Goal: Task Accomplishment & Management: Manage account settings

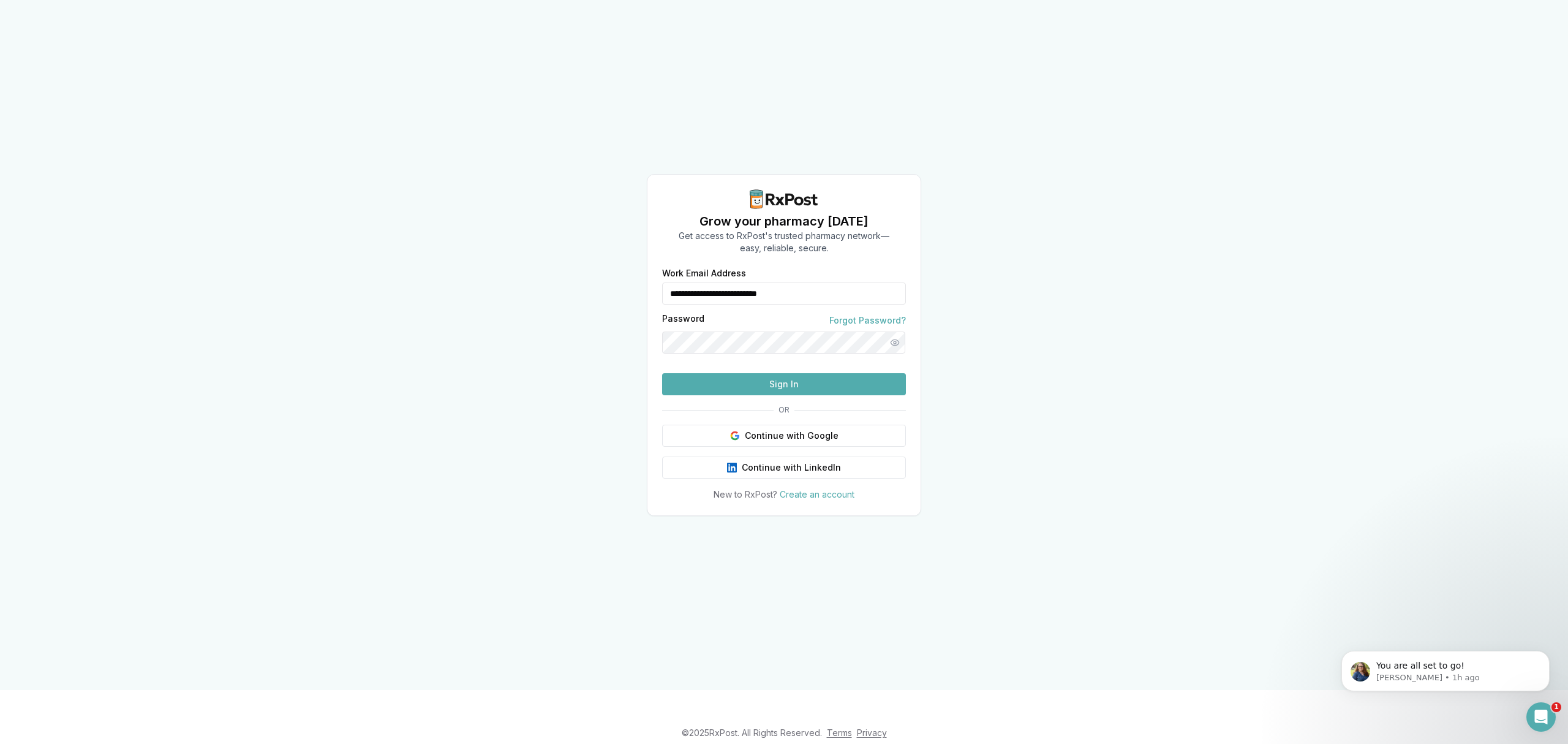
drag, startPoint x: 866, startPoint y: 266, endPoint x: 830, endPoint y: 281, distance: 39.0
click at [827, 283] on input "**********" at bounding box center [784, 294] width 244 height 22
drag, startPoint x: 579, startPoint y: 374, endPoint x: 657, endPoint y: 380, distance: 78.2
click at [579, 374] on div "**********" at bounding box center [784, 345] width 1568 height 689
click at [773, 395] on button "Sign In" at bounding box center [784, 384] width 244 height 22
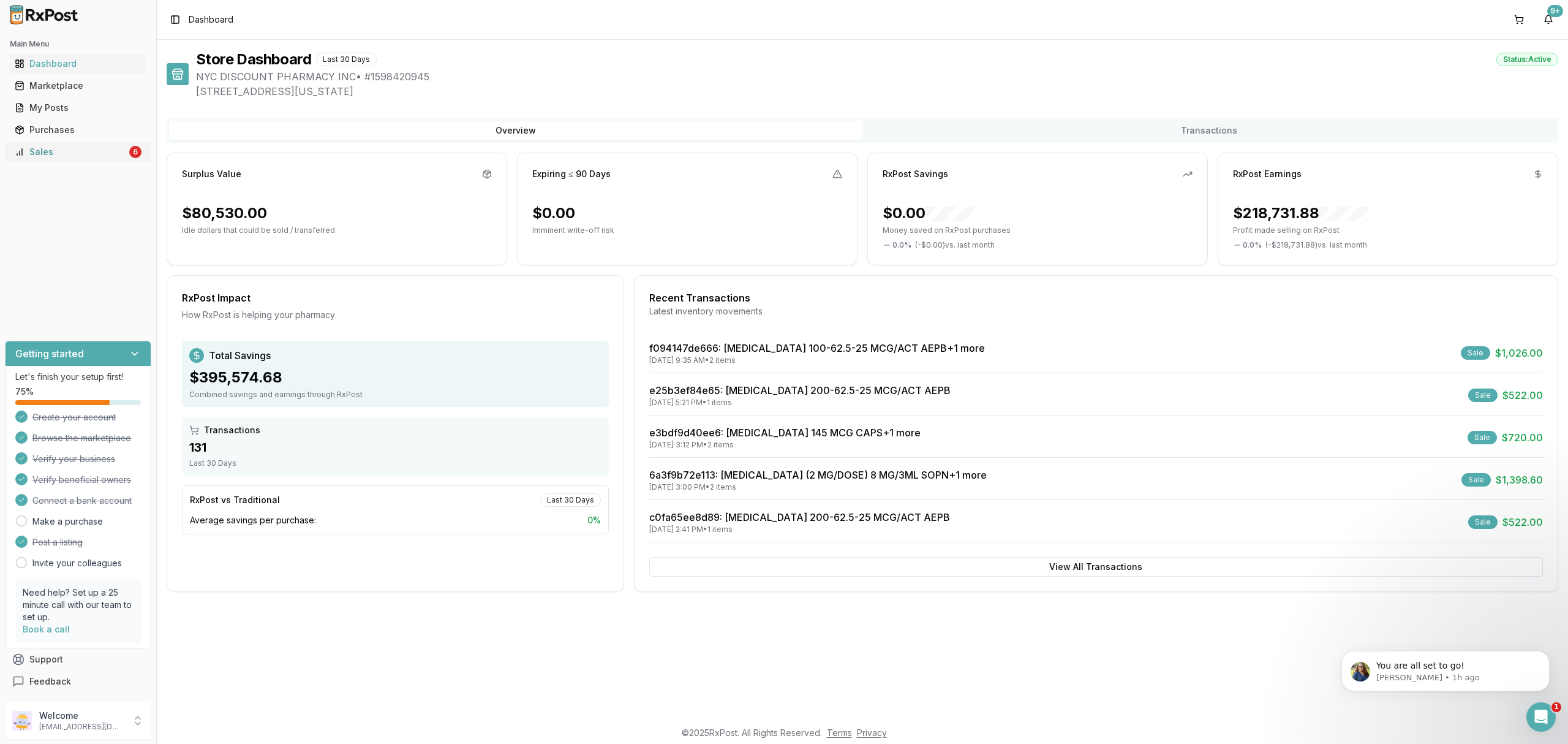
click at [101, 148] on div "Sales" at bounding box center [71, 152] width 112 height 13
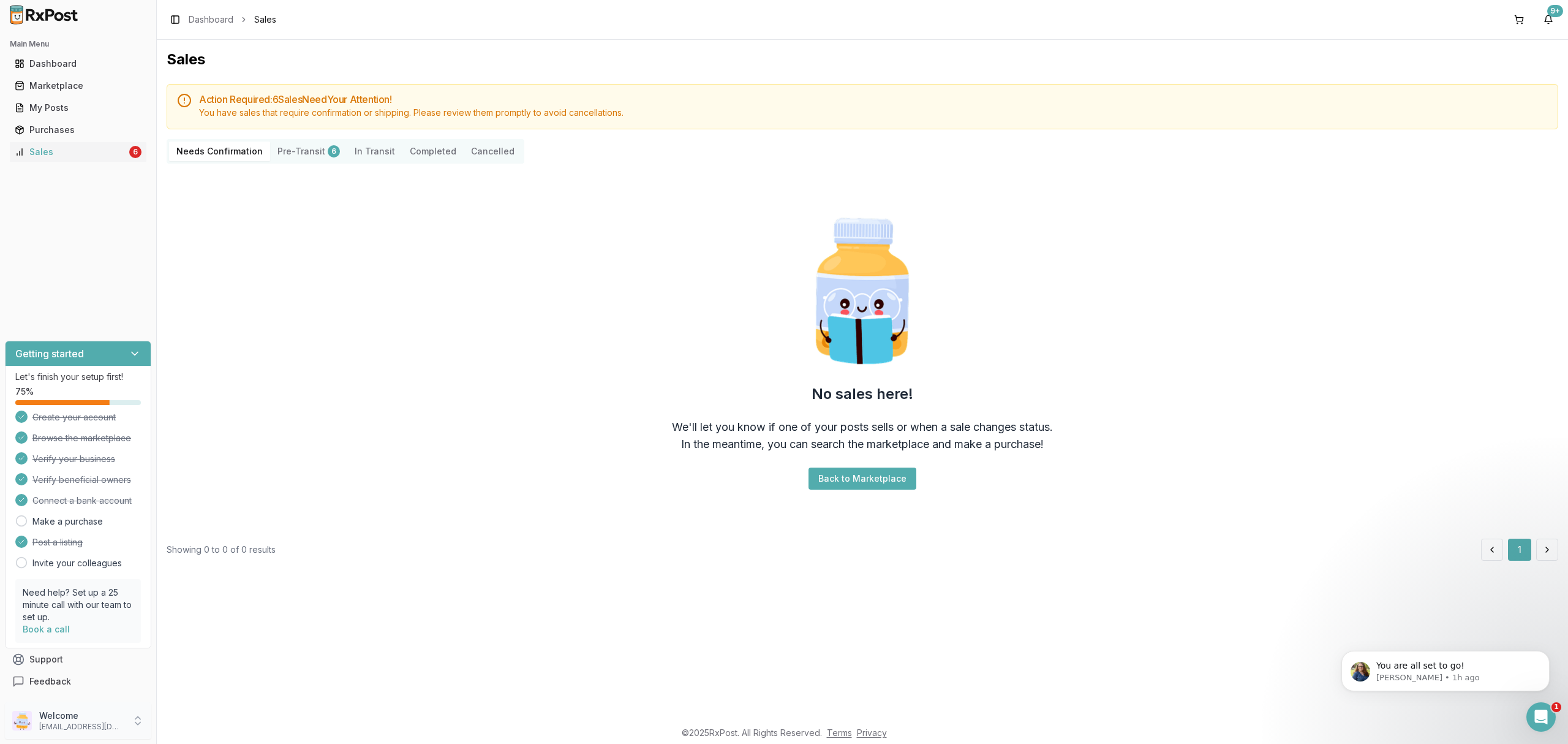
click at [106, 728] on p "[EMAIL_ADDRESS][DOMAIN_NAME]" at bounding box center [82, 726] width 86 height 10
click at [207, 728] on span "Sign Out" at bounding box center [222, 723] width 117 height 13
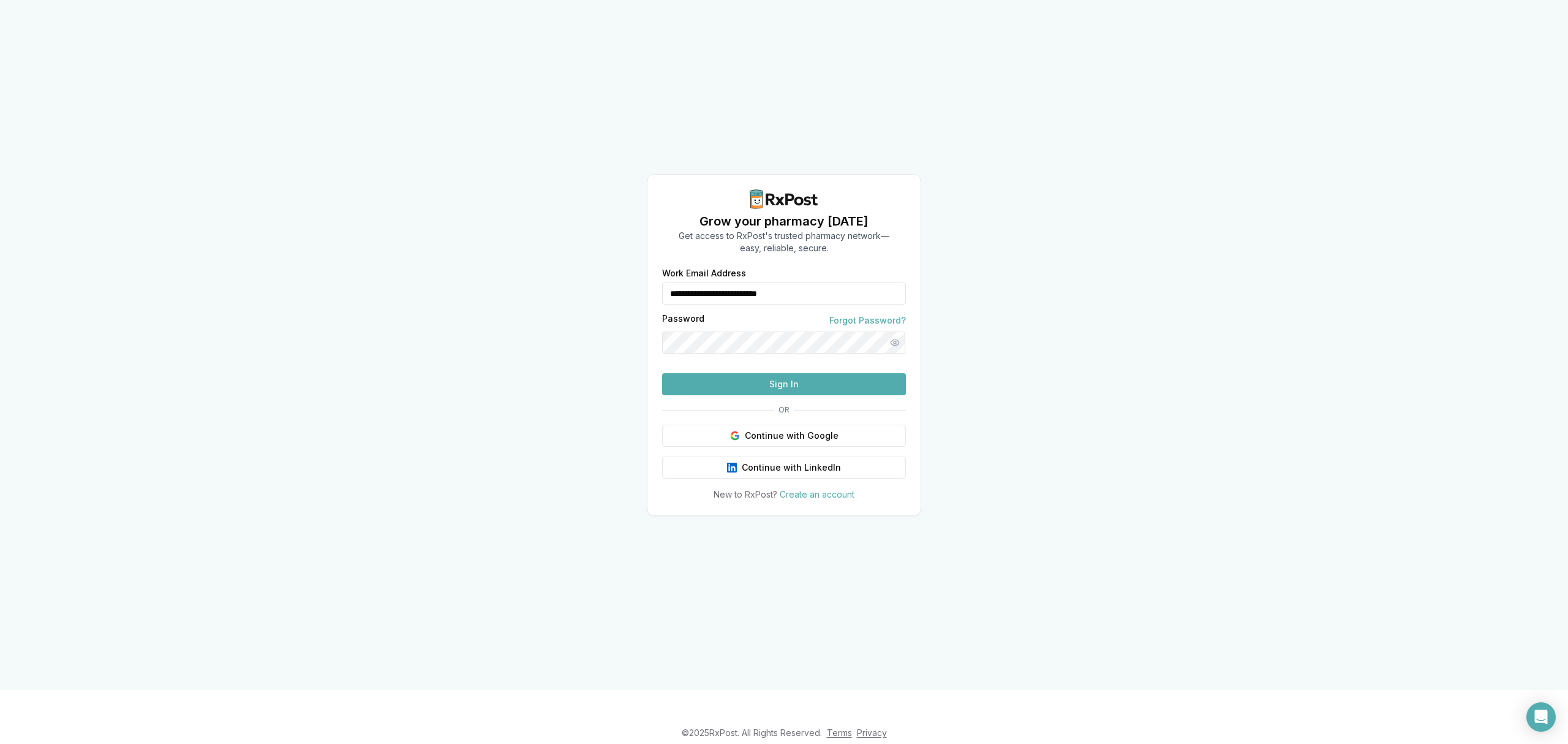
drag, startPoint x: 736, startPoint y: 277, endPoint x: 589, endPoint y: 294, distance: 148.0
click at [589, 294] on div "**********" at bounding box center [784, 345] width 1568 height 689
type input "**********"
click at [728, 395] on button "Sign In" at bounding box center [784, 384] width 244 height 22
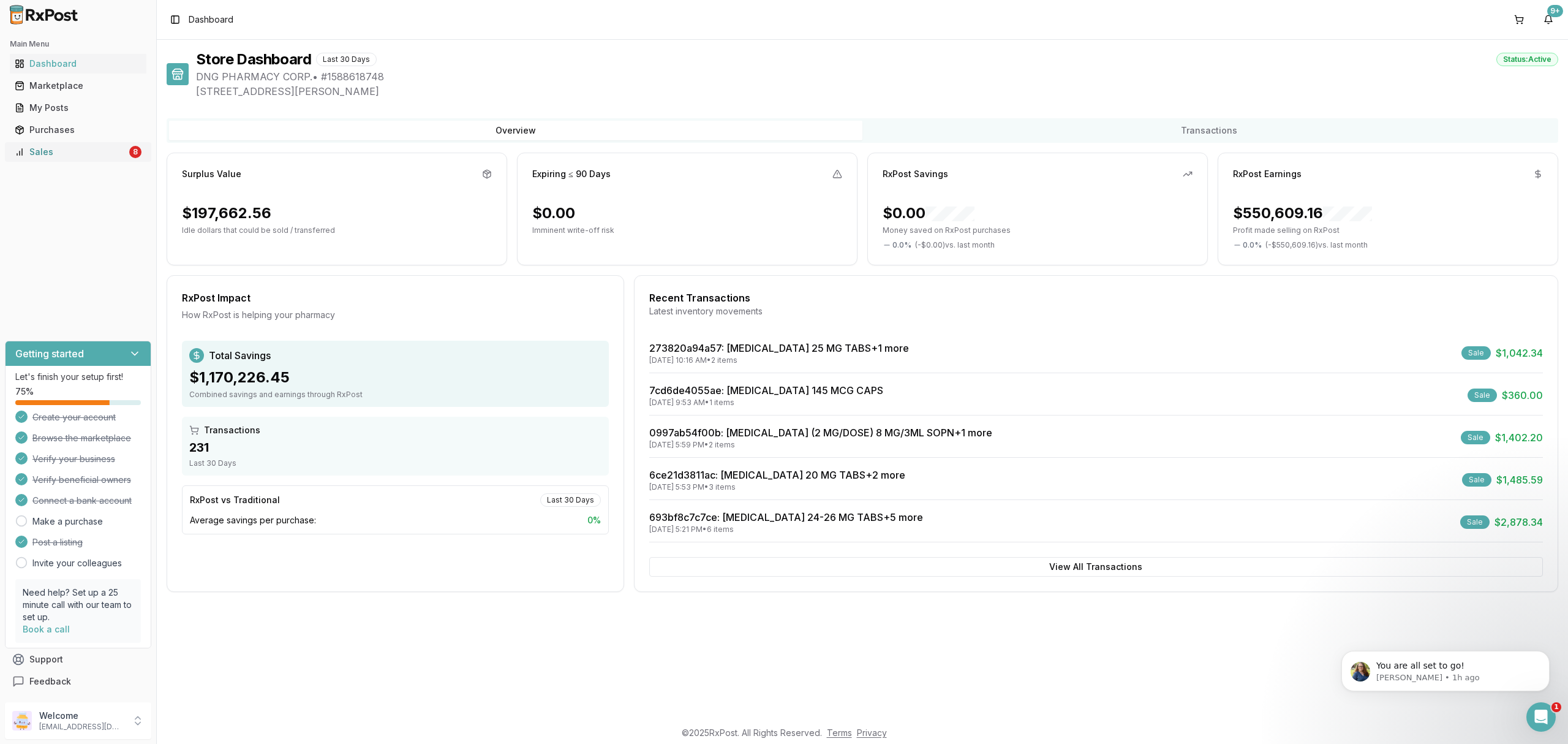
click at [77, 160] on link "Sales 8" at bounding box center [78, 152] width 137 height 22
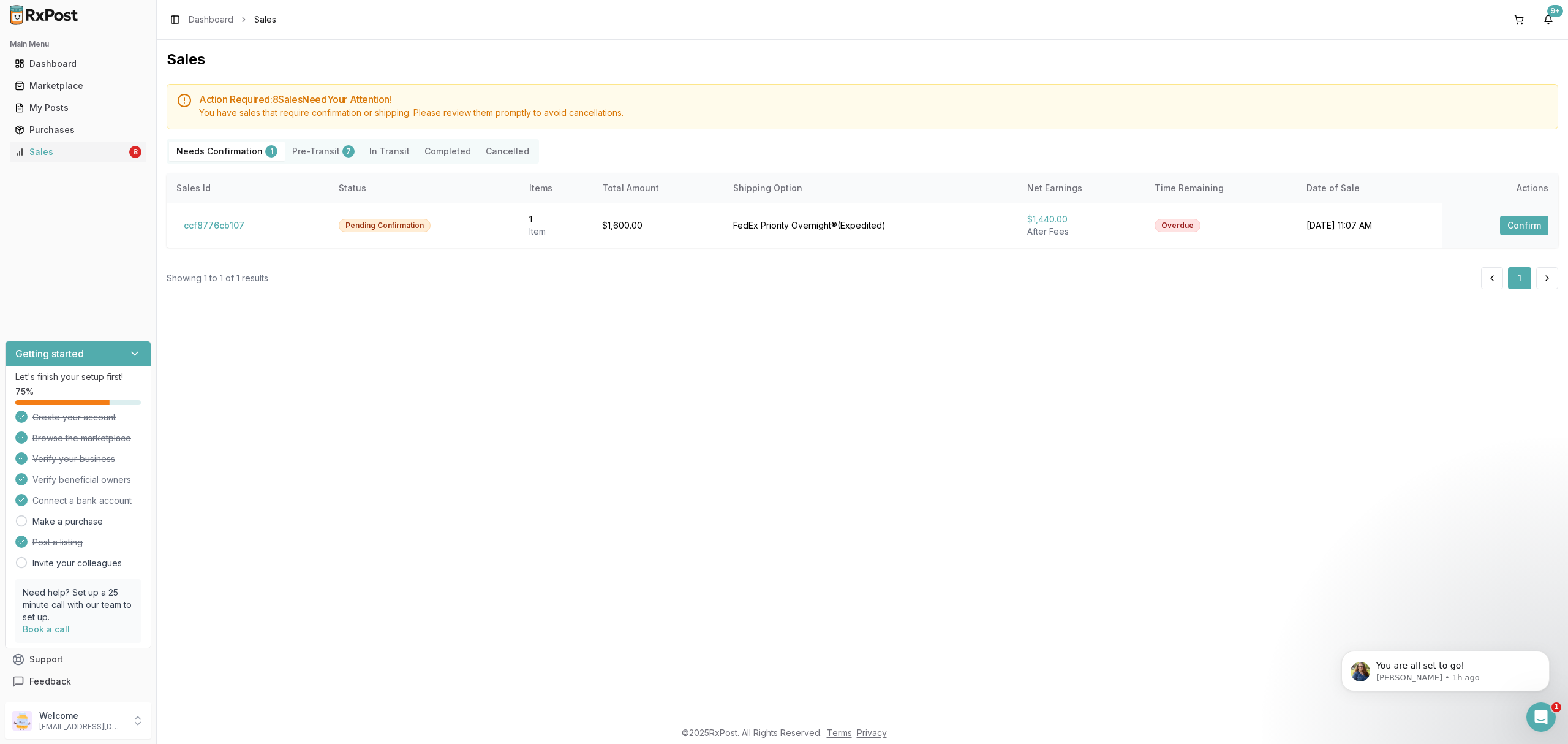
click at [1122, 341] on div "Sales Action Required: 8 Sale s Need Your Attention! You have sales that requir…" at bounding box center [862, 379] width 1411 height 679
click at [231, 228] on button "ccf8776cb107" at bounding box center [214, 225] width 75 height 19
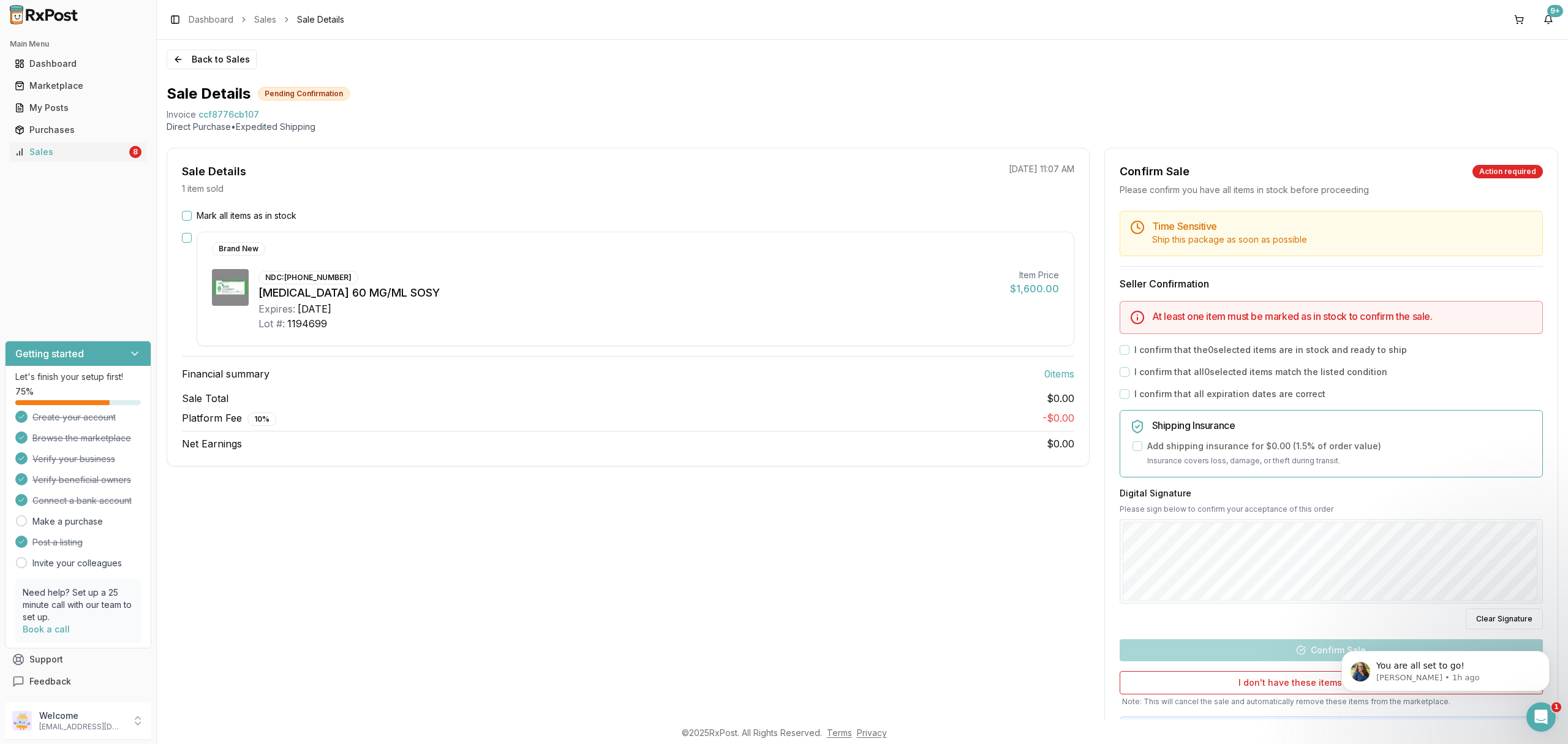
click at [525, 534] on div "Sale Details 1 item sold 10/03/2025 11:07 AM Mark all items as in stock Brand N…" at bounding box center [628, 456] width 923 height 617
click at [1545, 656] on icon "Dismiss notification" at bounding box center [1545, 653] width 4 height 4
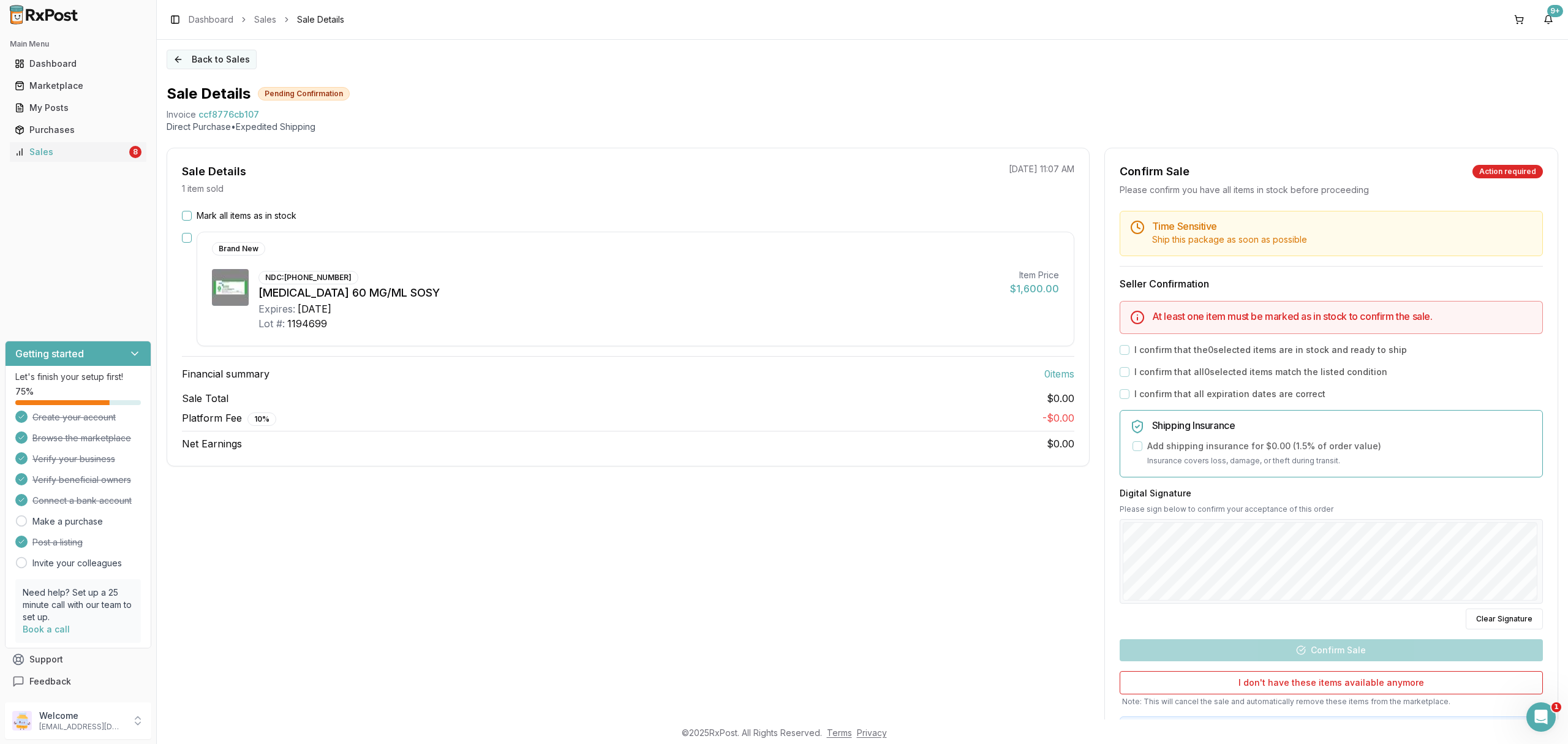
click at [235, 65] on button "Back to Sales" at bounding box center [211, 59] width 90 height 19
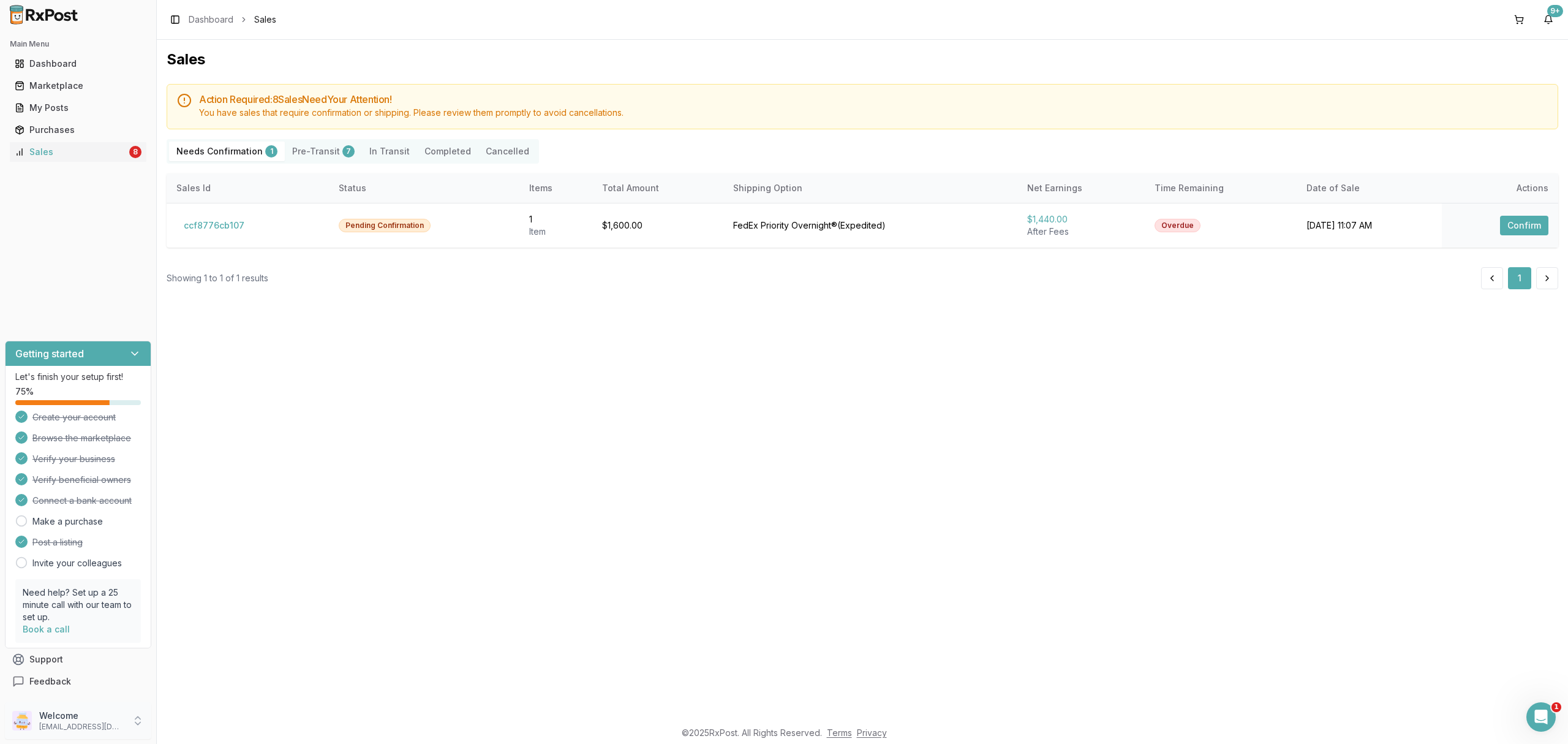
click at [77, 724] on p "[EMAIL_ADDRESS][DOMAIN_NAME]" at bounding box center [82, 726] width 86 height 10
click at [215, 731] on button "Sign Out" at bounding box center [222, 723] width 126 height 20
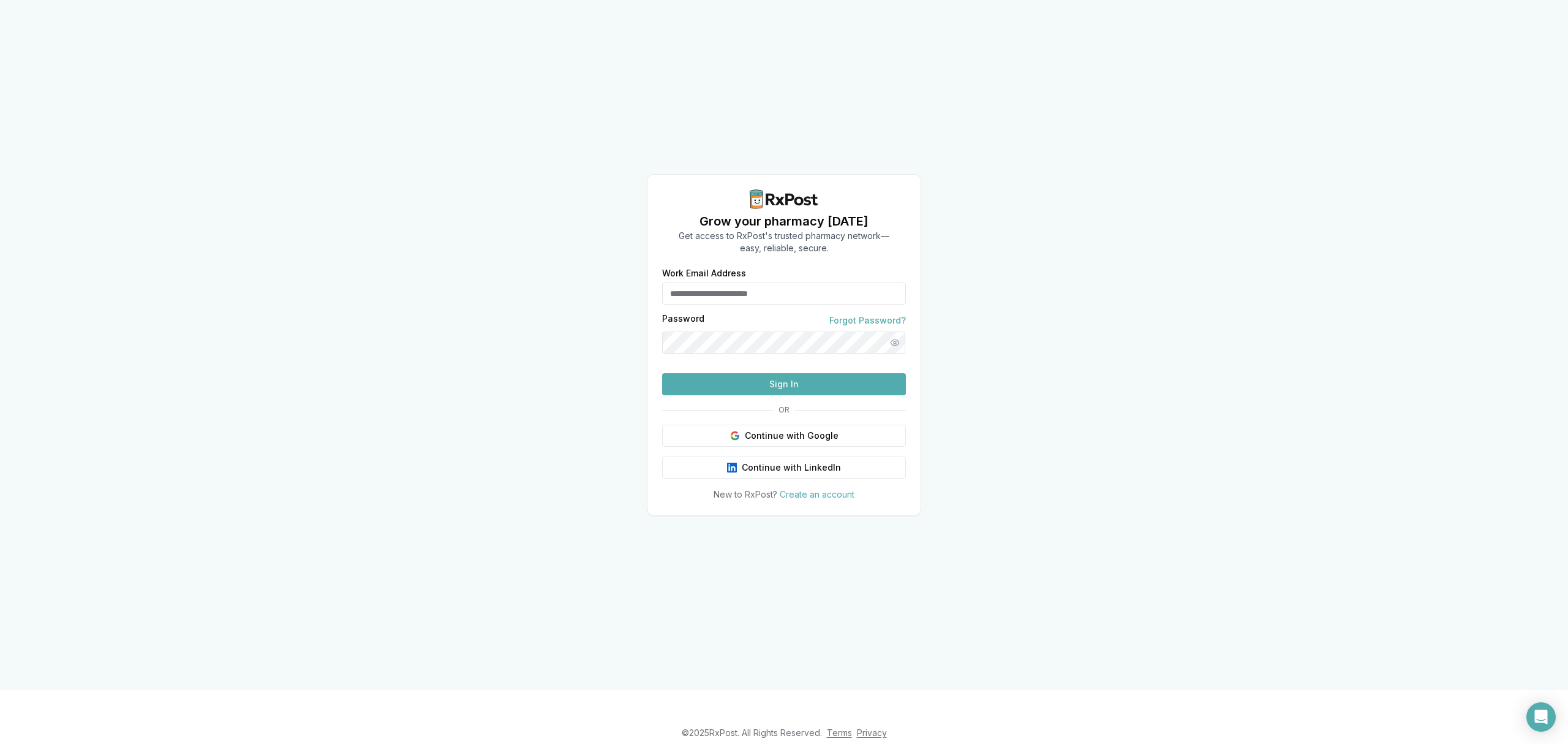
type input "**********"
click at [766, 395] on button "Sign In" at bounding box center [784, 384] width 244 height 22
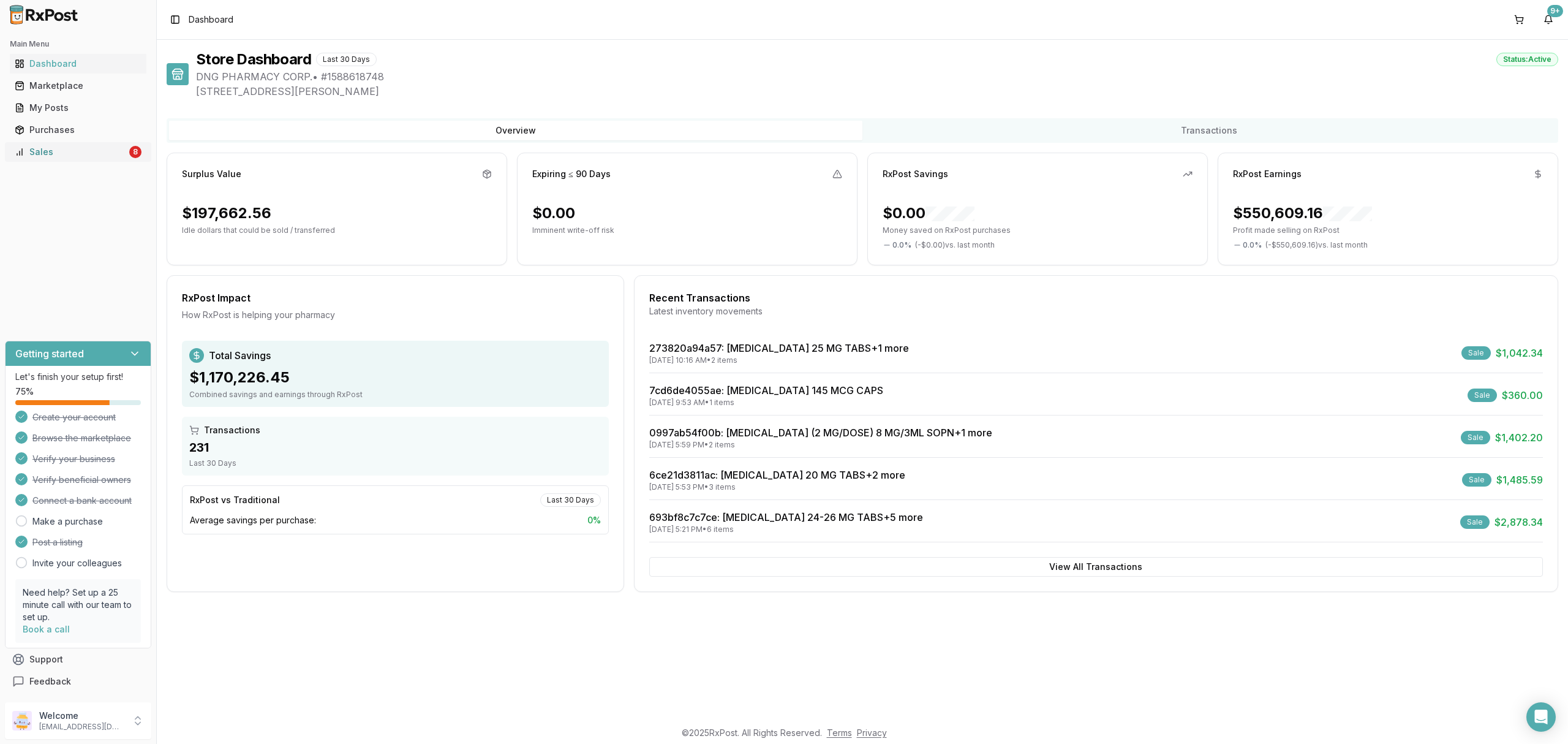
click at [93, 155] on div "Sales" at bounding box center [71, 152] width 112 height 13
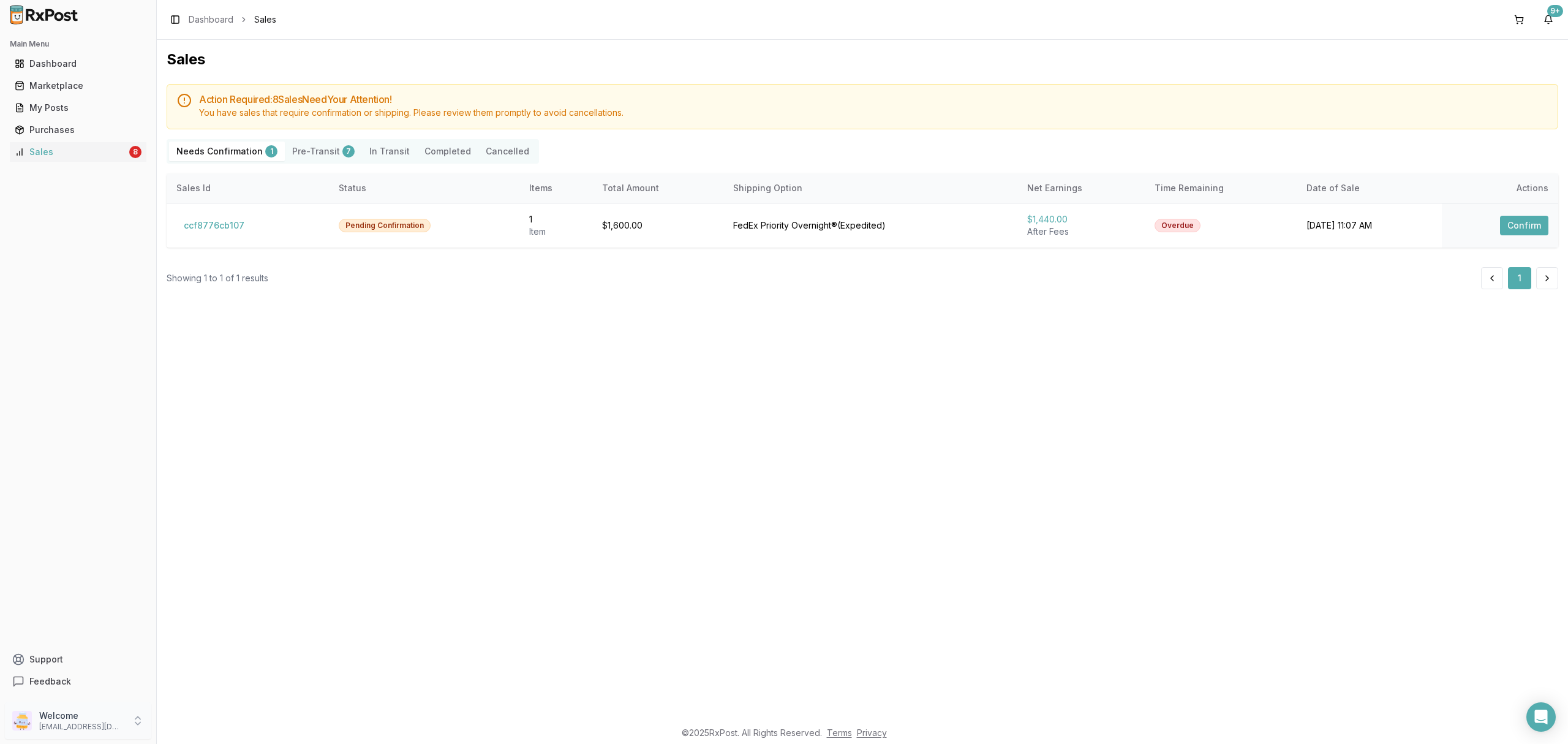
click at [94, 731] on p "[EMAIL_ADDRESS][DOMAIN_NAME]" at bounding box center [82, 726] width 86 height 10
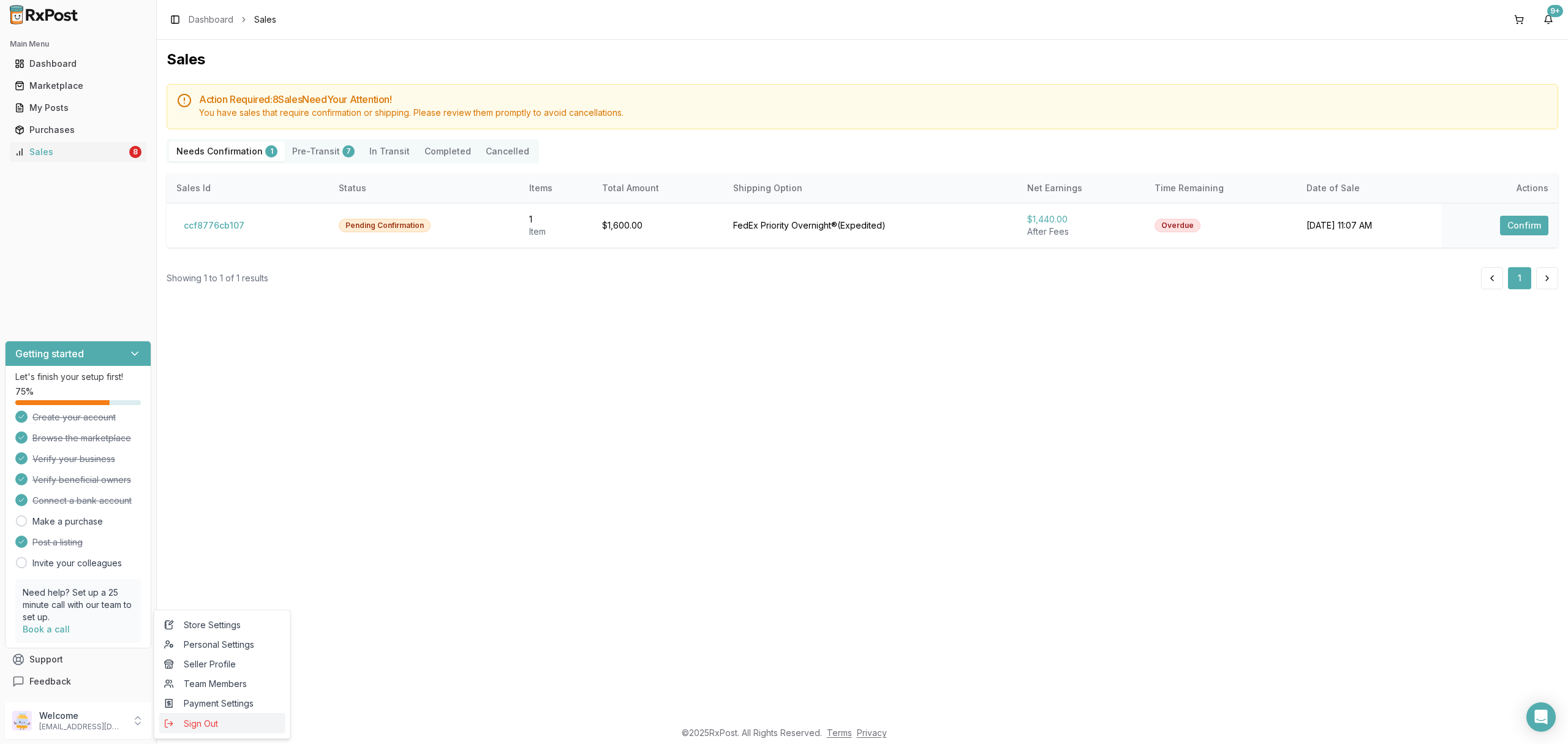
click at [214, 726] on span "Sign Out" at bounding box center [222, 723] width 117 height 13
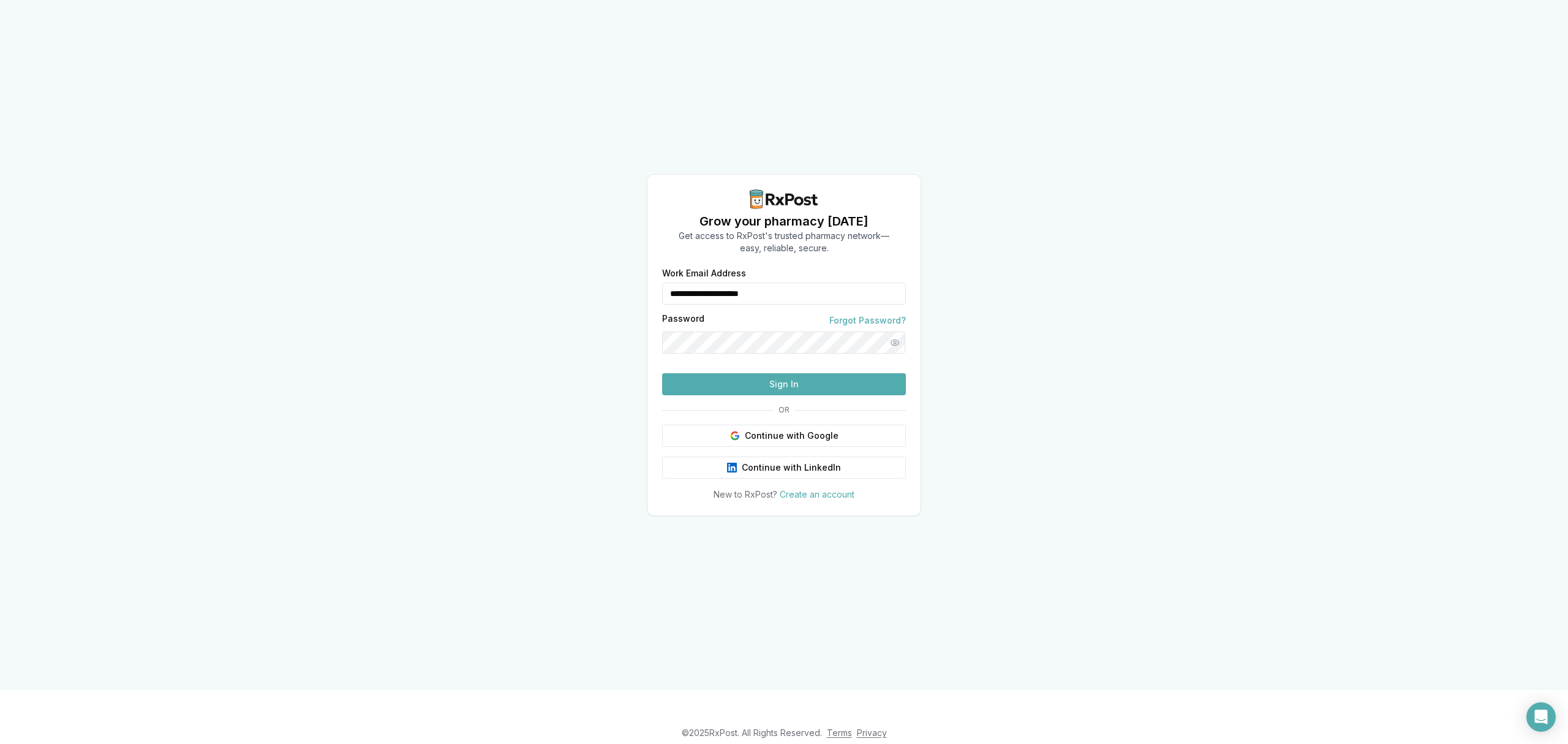
drag, startPoint x: 822, startPoint y: 274, endPoint x: 491, endPoint y: 253, distance: 331.7
click at [491, 253] on div "**********" at bounding box center [784, 345] width 1568 height 689
type input "**********"
click at [725, 395] on button "Sign In" at bounding box center [784, 384] width 244 height 22
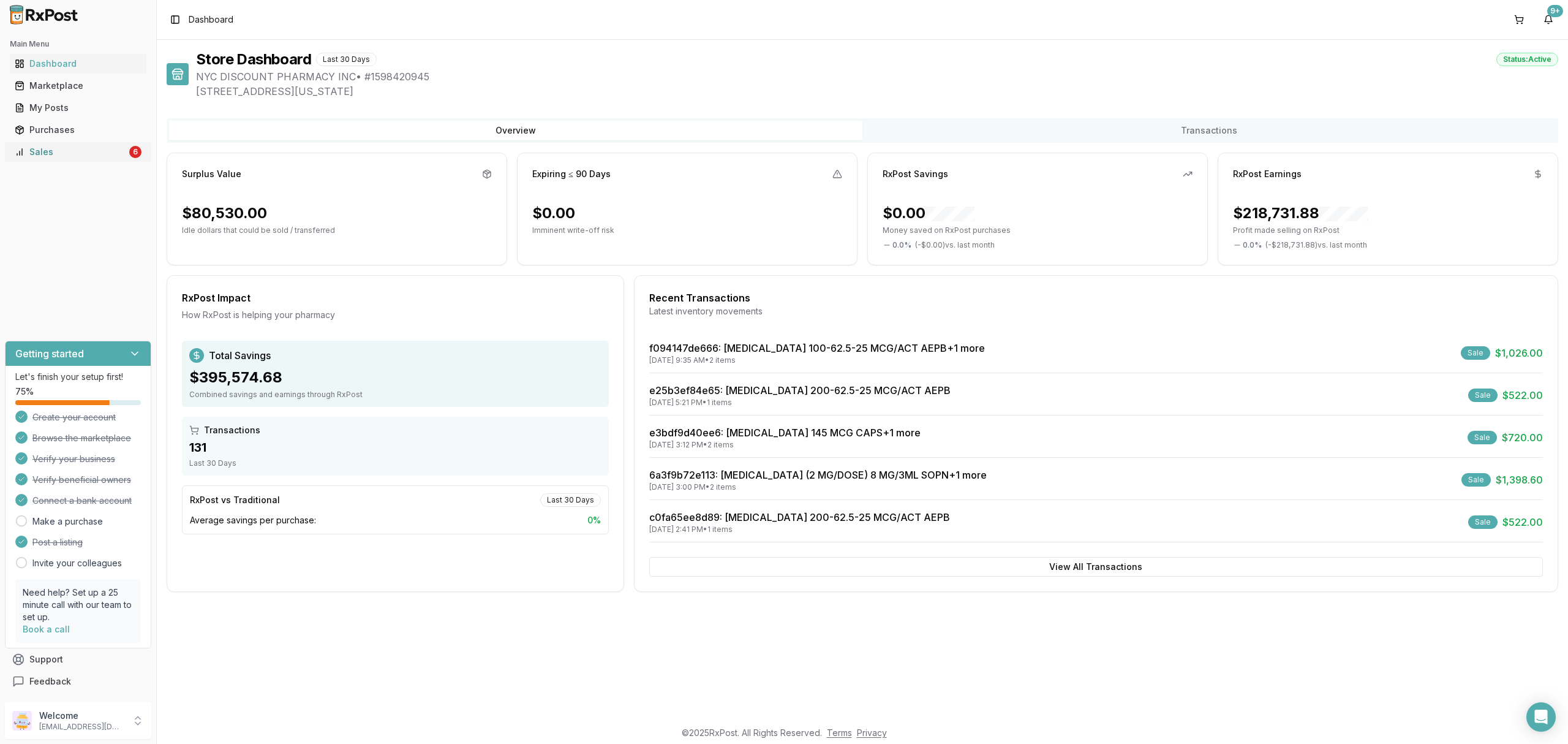
click at [101, 159] on link "Sales 6" at bounding box center [78, 152] width 137 height 22
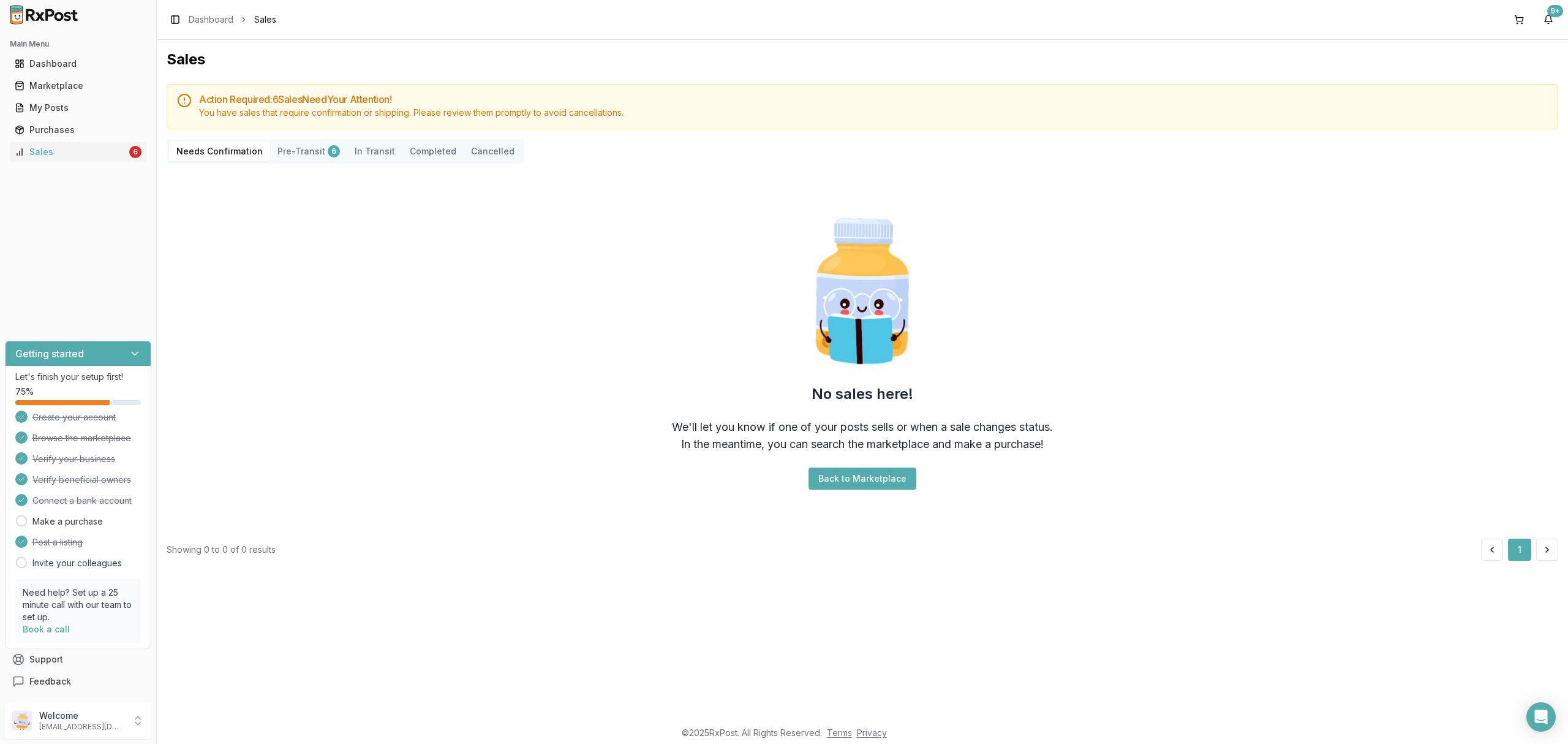
drag, startPoint x: 603, startPoint y: 336, endPoint x: 576, endPoint y: 330, distance: 27.7
click at [594, 336] on div "No sales here! We'll let you know if one of your posts sells or when a sale cha…" at bounding box center [862, 351] width 1391 height 356
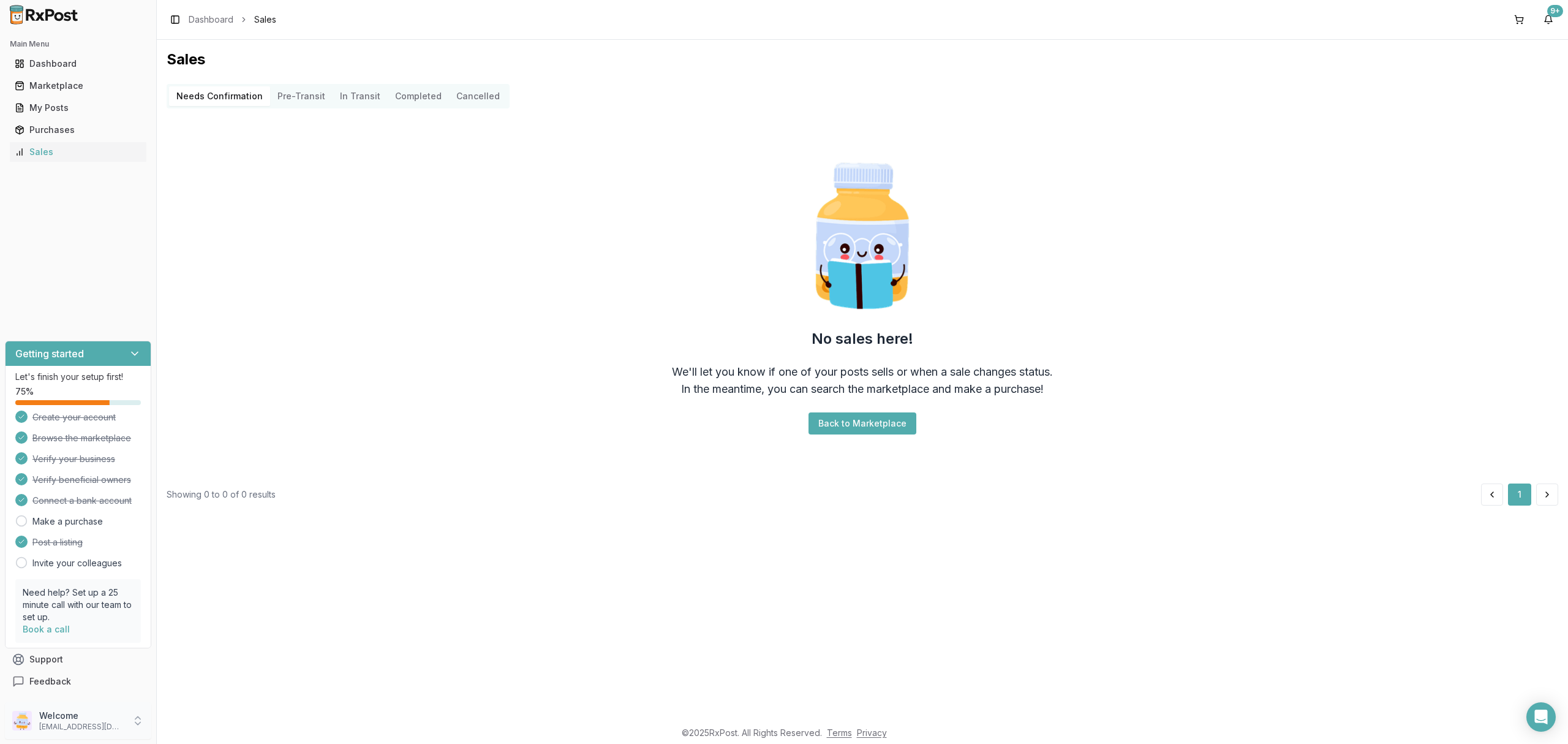
click at [94, 726] on p "[EMAIL_ADDRESS][DOMAIN_NAME]" at bounding box center [82, 726] width 86 height 10
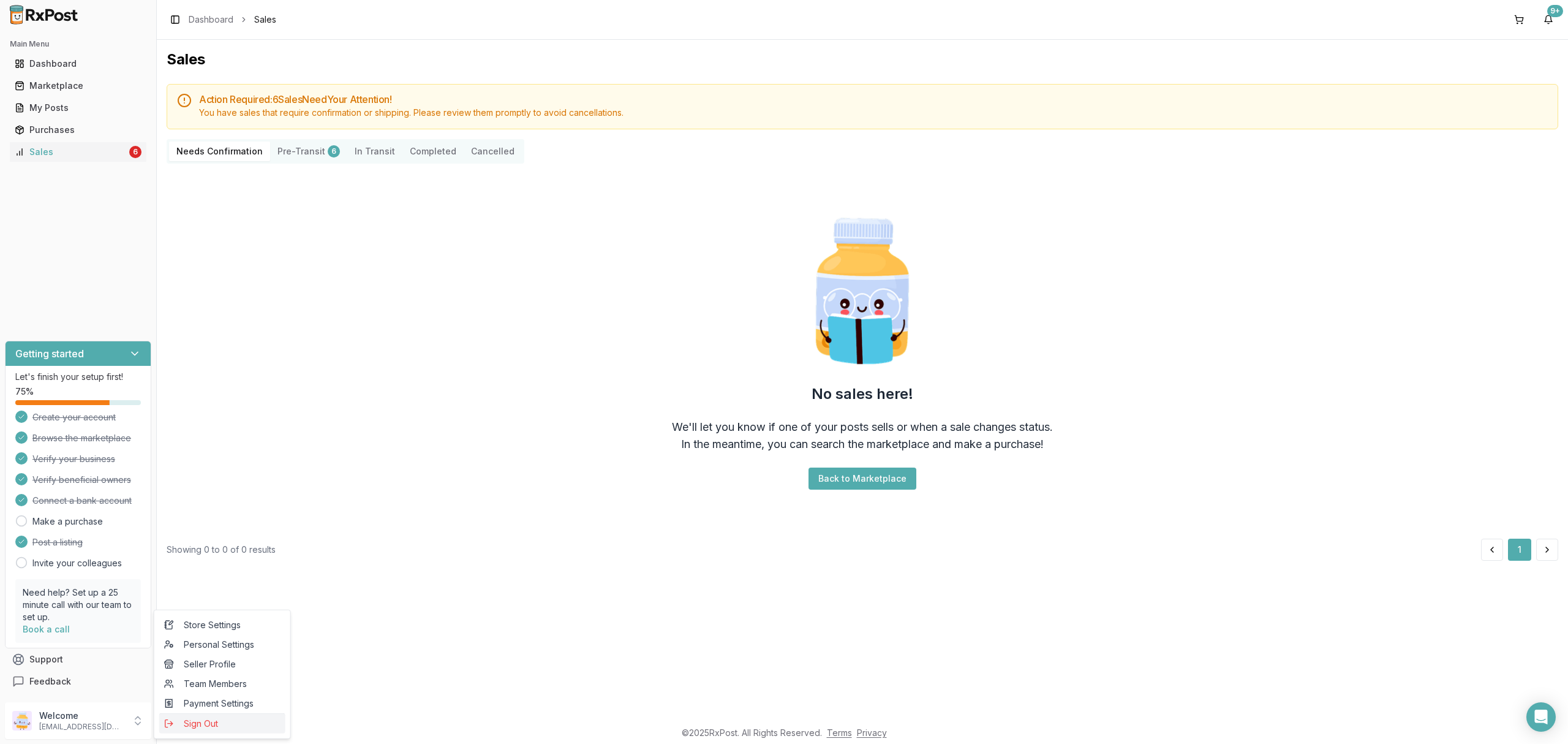
click at [192, 731] on button "Sign Out" at bounding box center [222, 723] width 126 height 20
click at [196, 726] on span "Sign Out" at bounding box center [222, 723] width 117 height 13
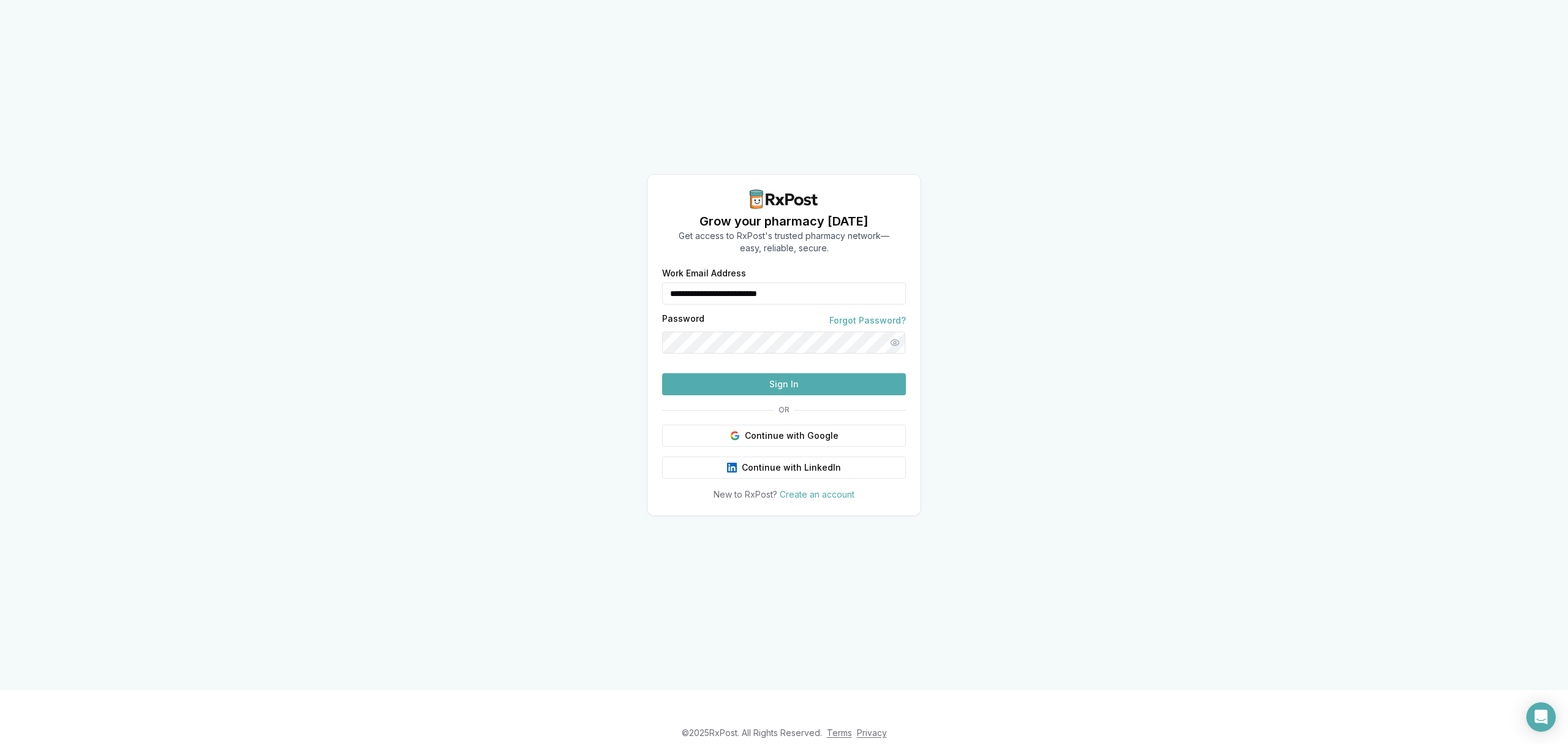
drag, startPoint x: 868, startPoint y: 268, endPoint x: 631, endPoint y: 270, distance: 237.0
click at [631, 270] on div "**********" at bounding box center [784, 345] width 1568 height 689
type input "**********"
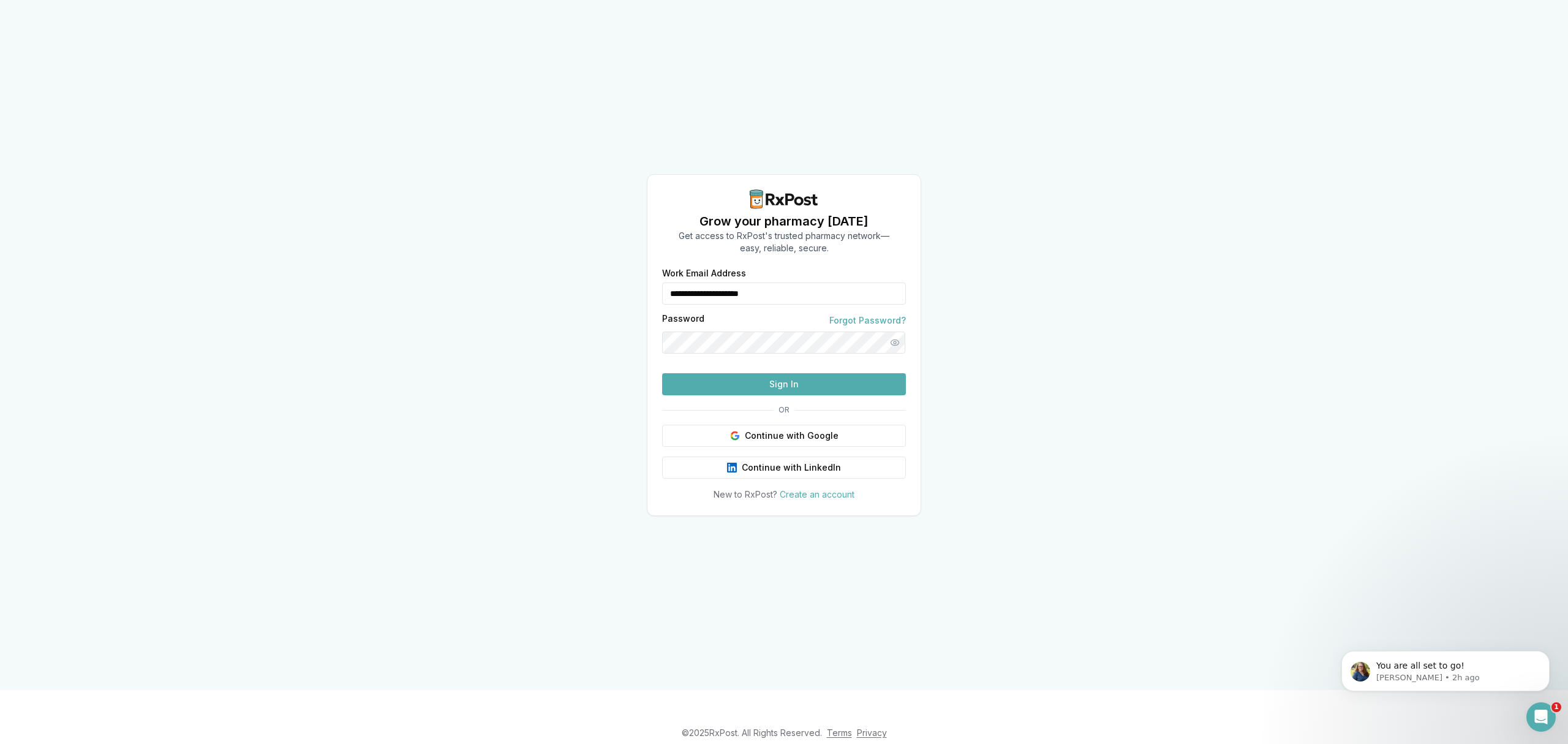
click at [818, 395] on button "Sign In" at bounding box center [784, 384] width 244 height 22
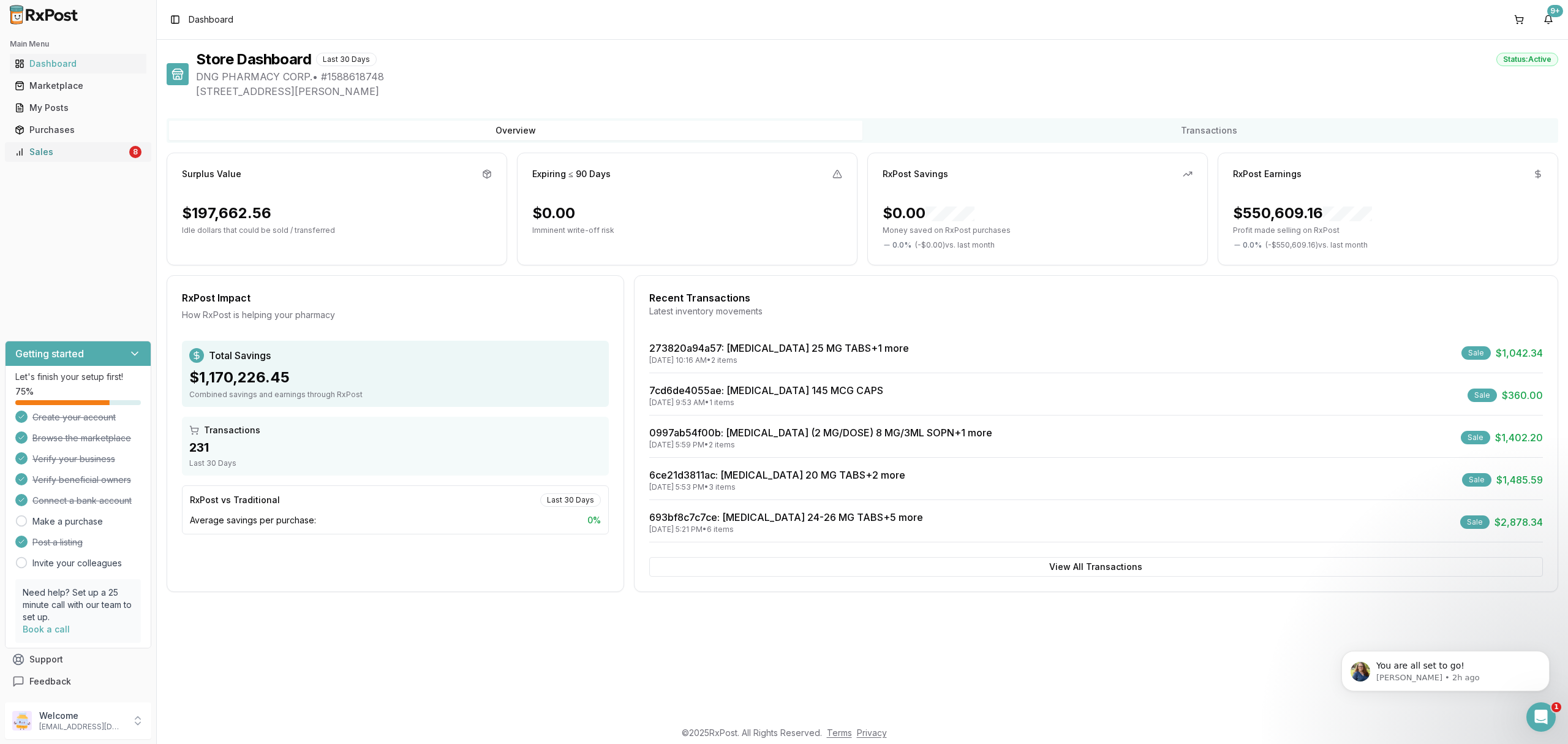
drag, startPoint x: 114, startPoint y: 141, endPoint x: 114, endPoint y: 152, distance: 11.0
click at [114, 149] on ul "Dashboard Marketplace My Posts Purchases Sales 8" at bounding box center [78, 107] width 147 height 108
click at [114, 153] on div "Sales" at bounding box center [71, 152] width 112 height 13
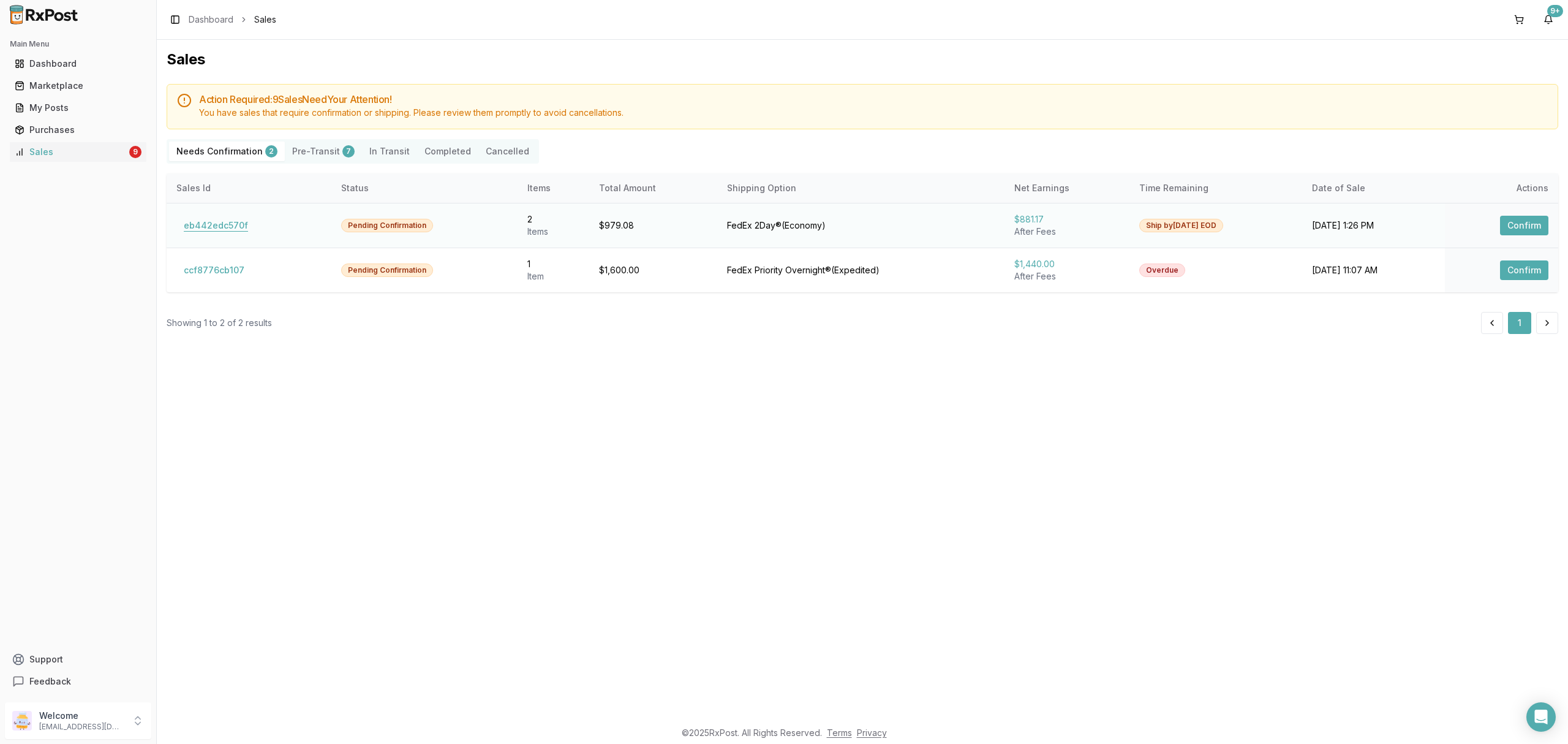
click at [213, 224] on button "eb442edc570f" at bounding box center [215, 225] width 79 height 19
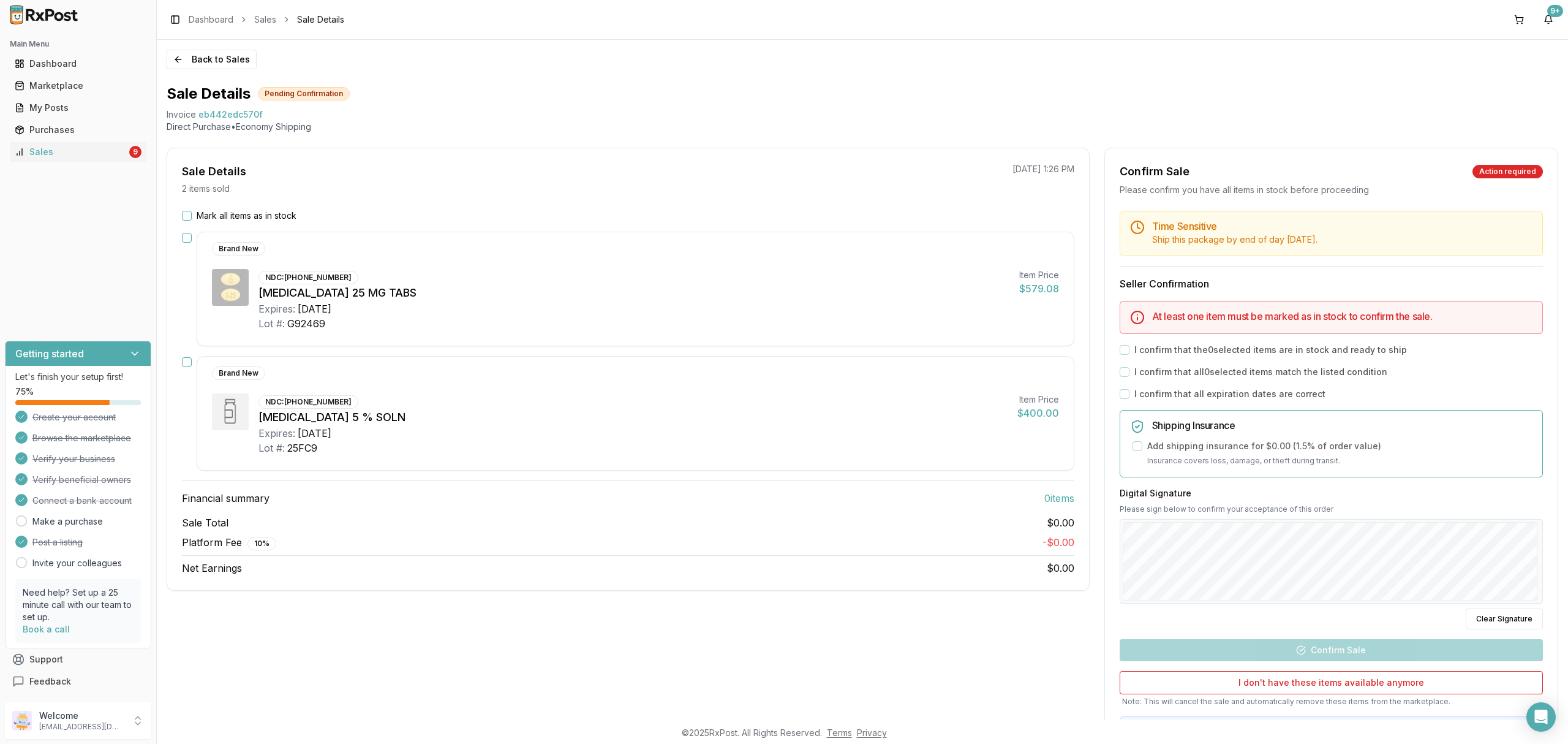
click at [593, 346] on div "Brand New NDC: [PHONE_NUMBER] [MEDICAL_DATA] 25 MG TABS Expires: [DATE] Lot #: …" at bounding box center [635, 289] width 878 height 115
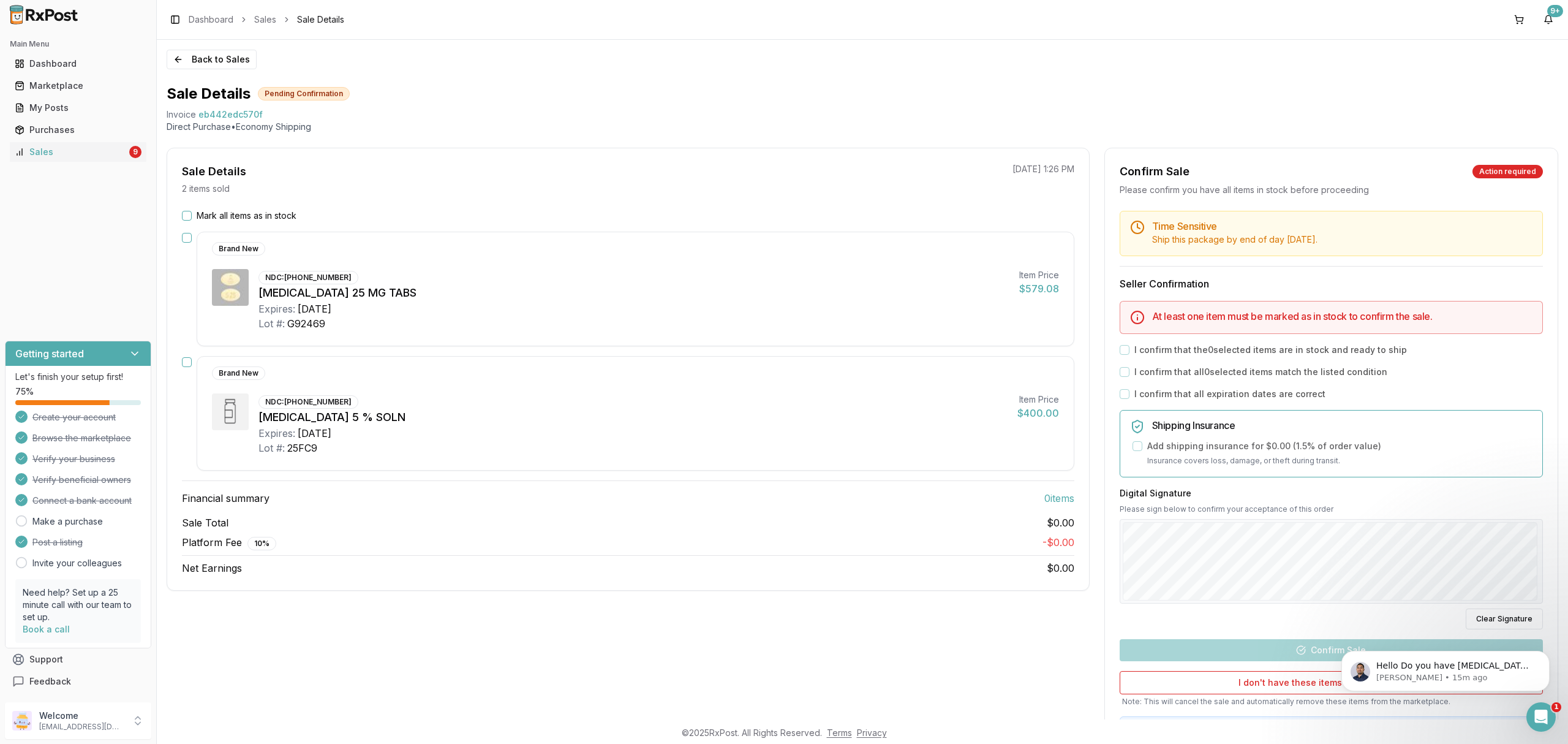
click at [258, 211] on label "Mark all items as in stock" at bounding box center [246, 216] width 100 height 13
click at [192, 211] on button "Mark all items as in stock" at bounding box center [187, 216] width 10 height 10
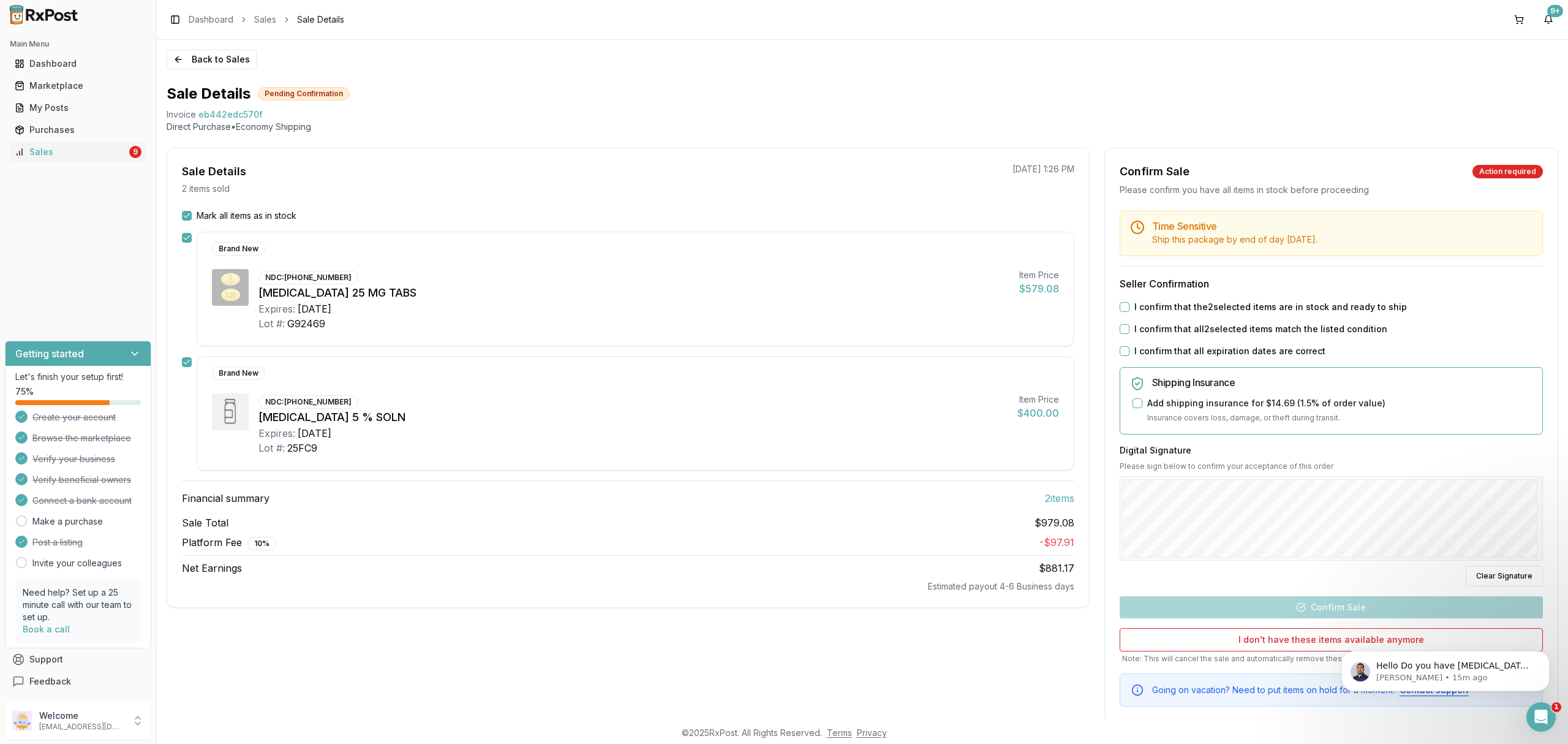
click at [1162, 303] on label "I confirm that the 2 selected items are in stock and ready to ship" at bounding box center [1270, 307] width 273 height 13
click at [1129, 303] on button "I confirm that the 2 selected items are in stock and ready to ship" at bounding box center [1124, 307] width 10 height 10
click at [1164, 329] on label "I confirm that all 2 selected items match the listed condition" at bounding box center [1261, 329] width 253 height 13
click at [1129, 329] on button "I confirm that all 2 selected items match the listed condition" at bounding box center [1124, 329] width 10 height 10
click at [1162, 351] on label "I confirm that all expiration dates are correct" at bounding box center [1230, 351] width 191 height 13
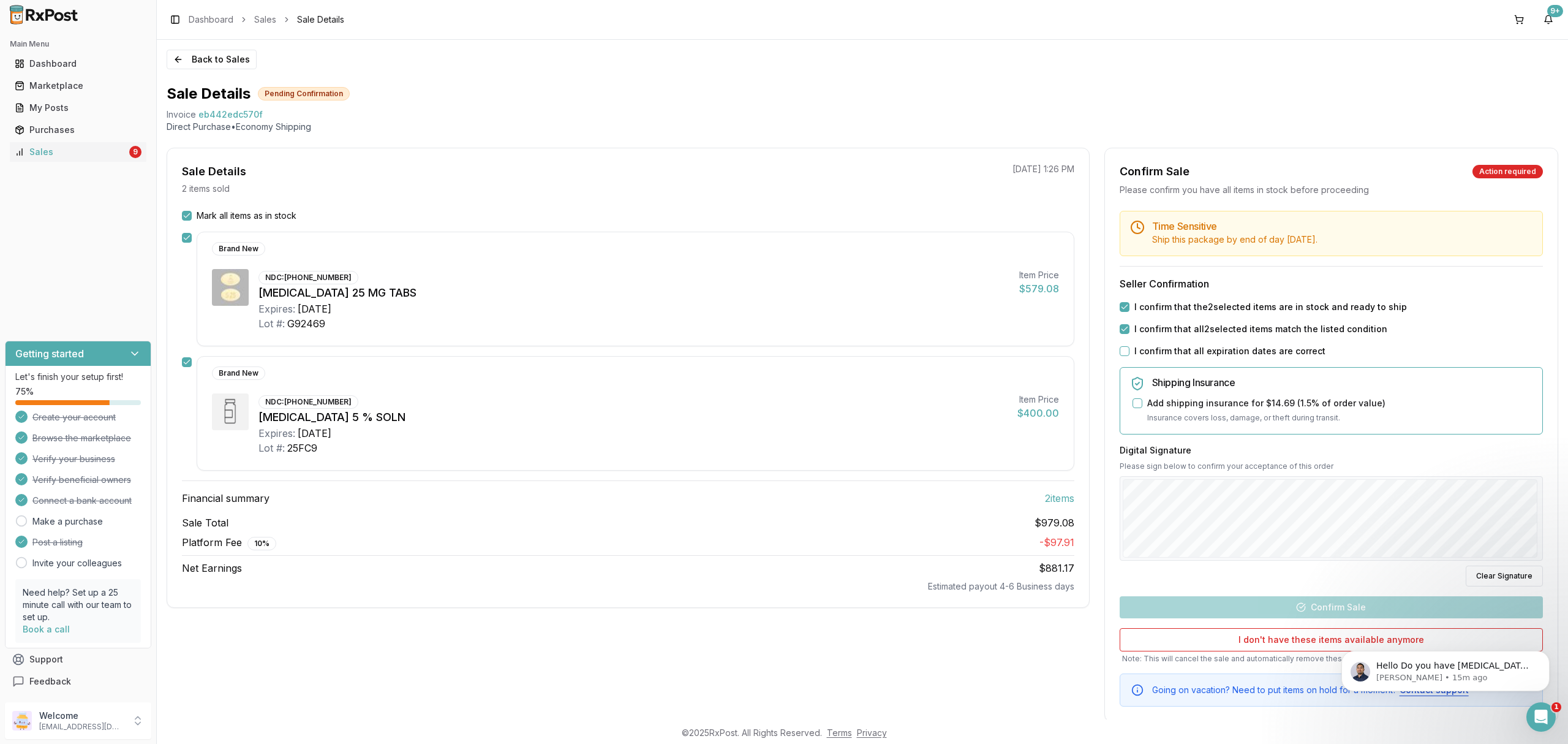
click at [1129, 351] on button "I confirm that all expiration dates are correct" at bounding box center [1124, 351] width 10 height 10
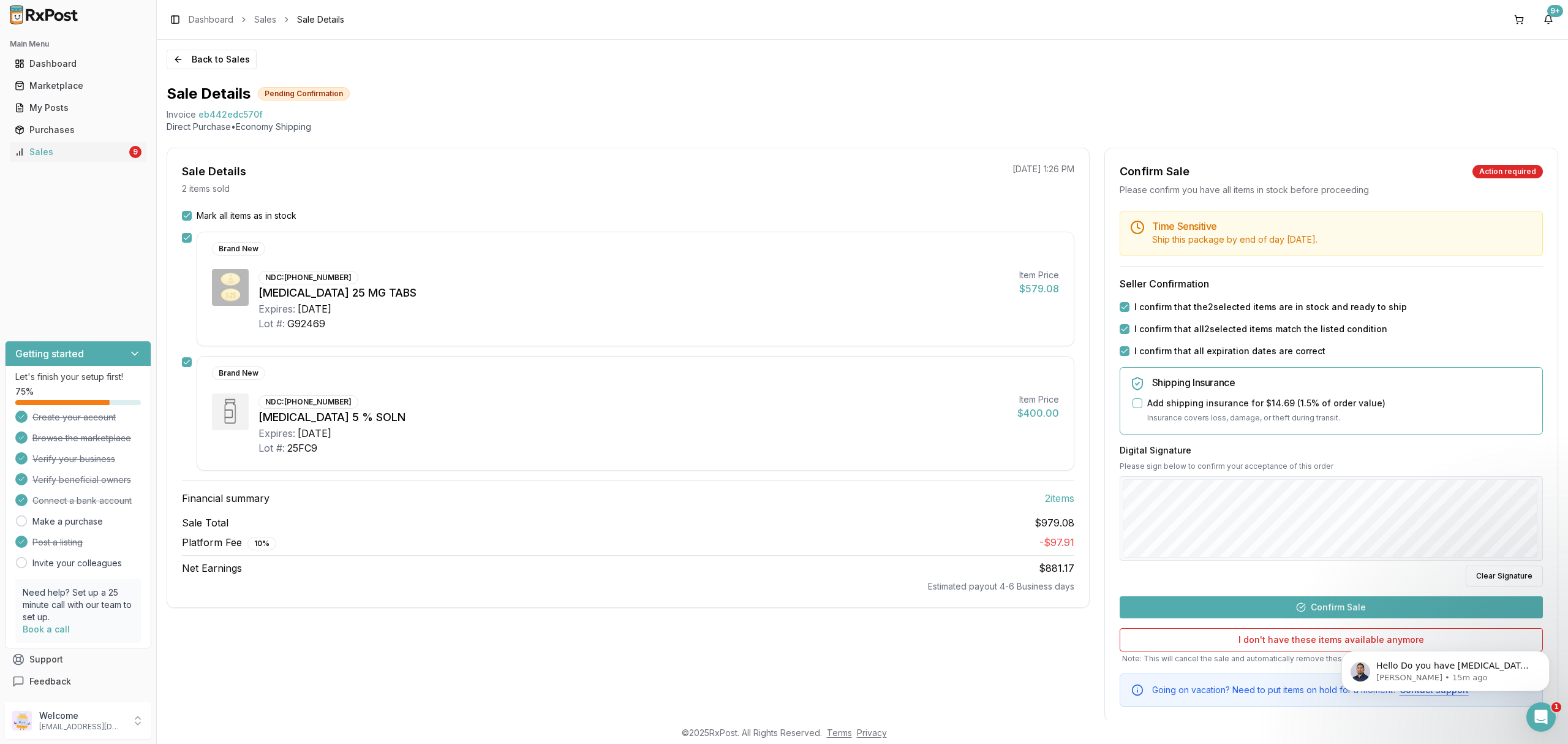
click at [1355, 610] on button "Confirm Sale" at bounding box center [1331, 607] width 423 height 22
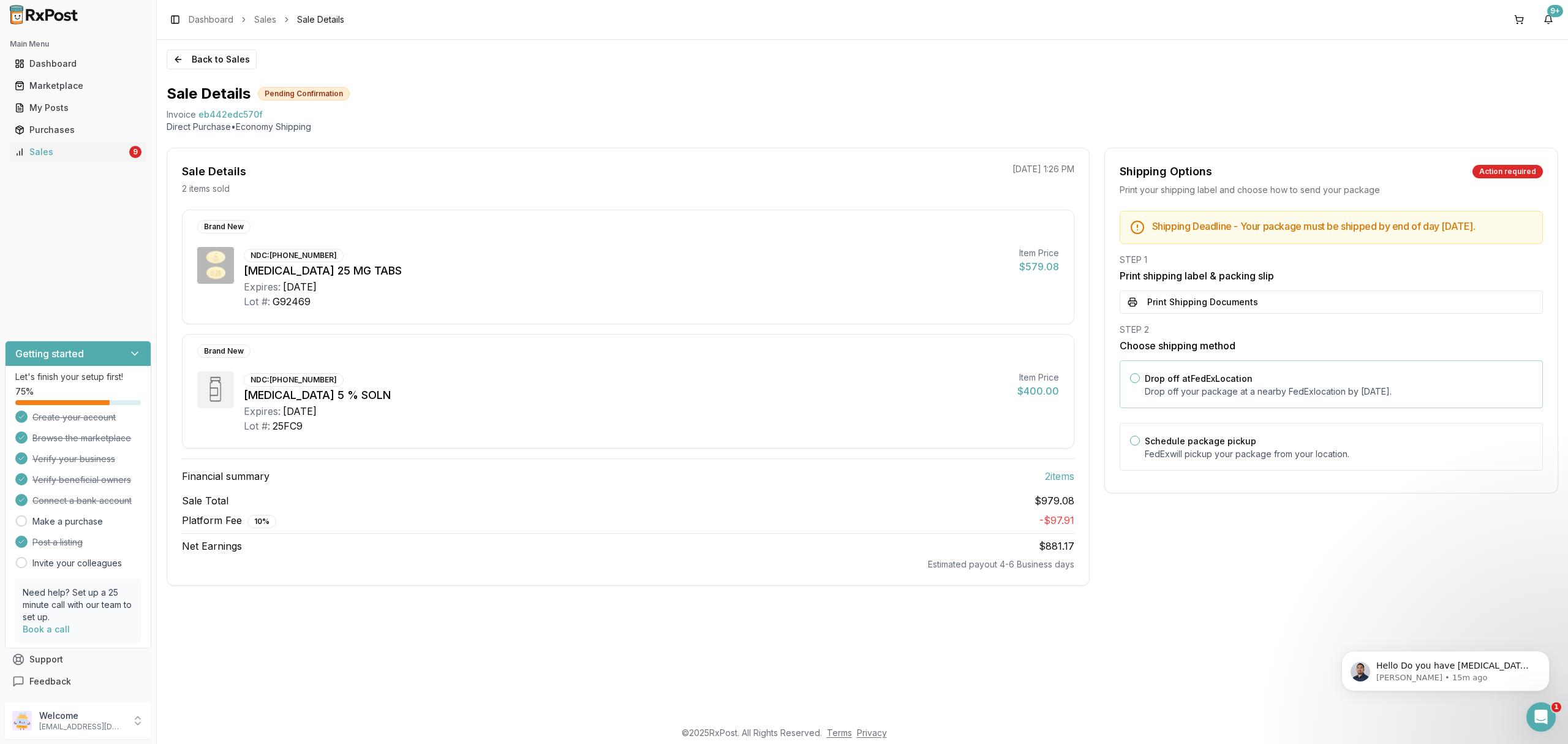
click at [1274, 390] on div "Drop off at FedEx Location Drop off your package at a nearby FedEx location by …" at bounding box center [1338, 384] width 387 height 27
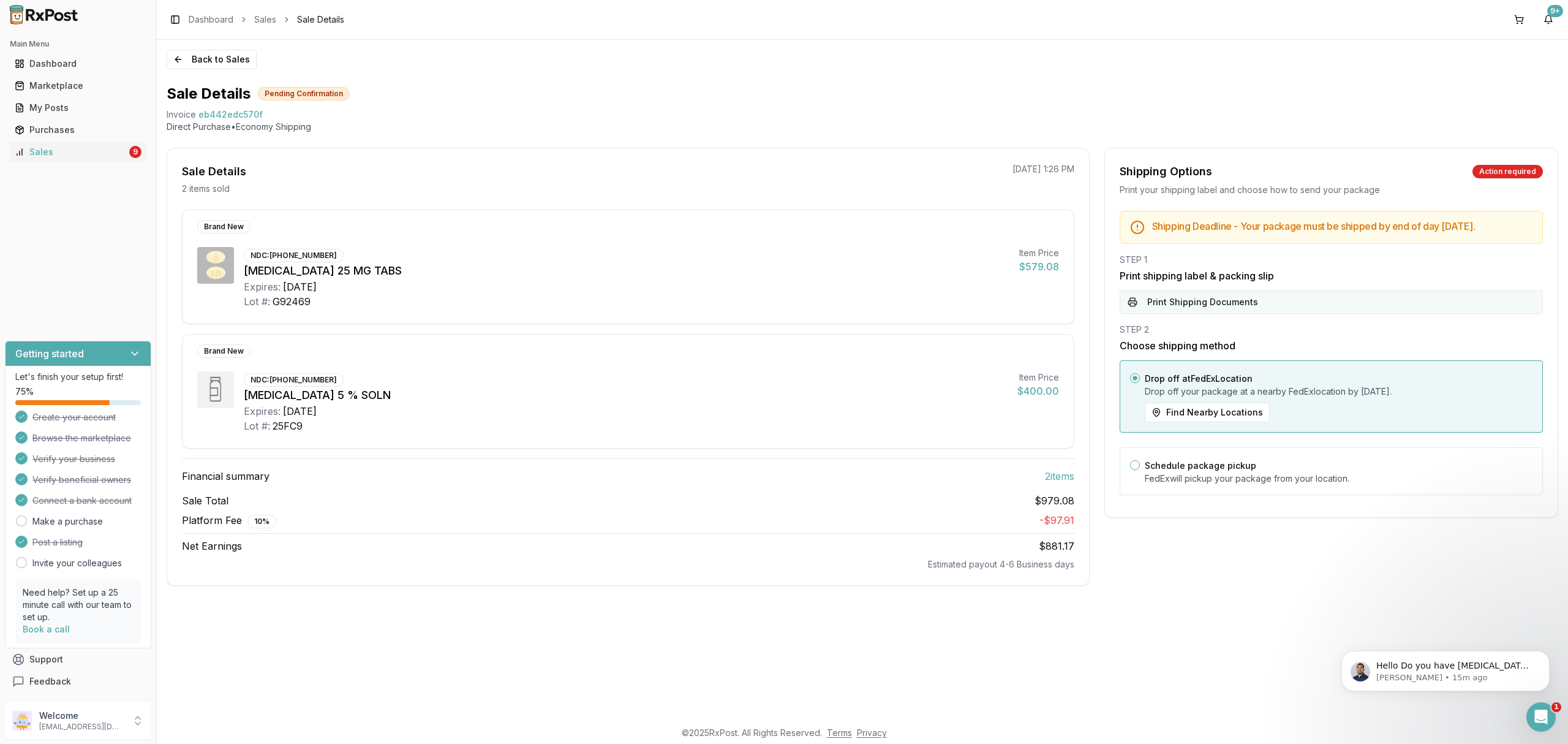
click at [1255, 314] on button "Print Shipping Documents" at bounding box center [1331, 302] width 423 height 23
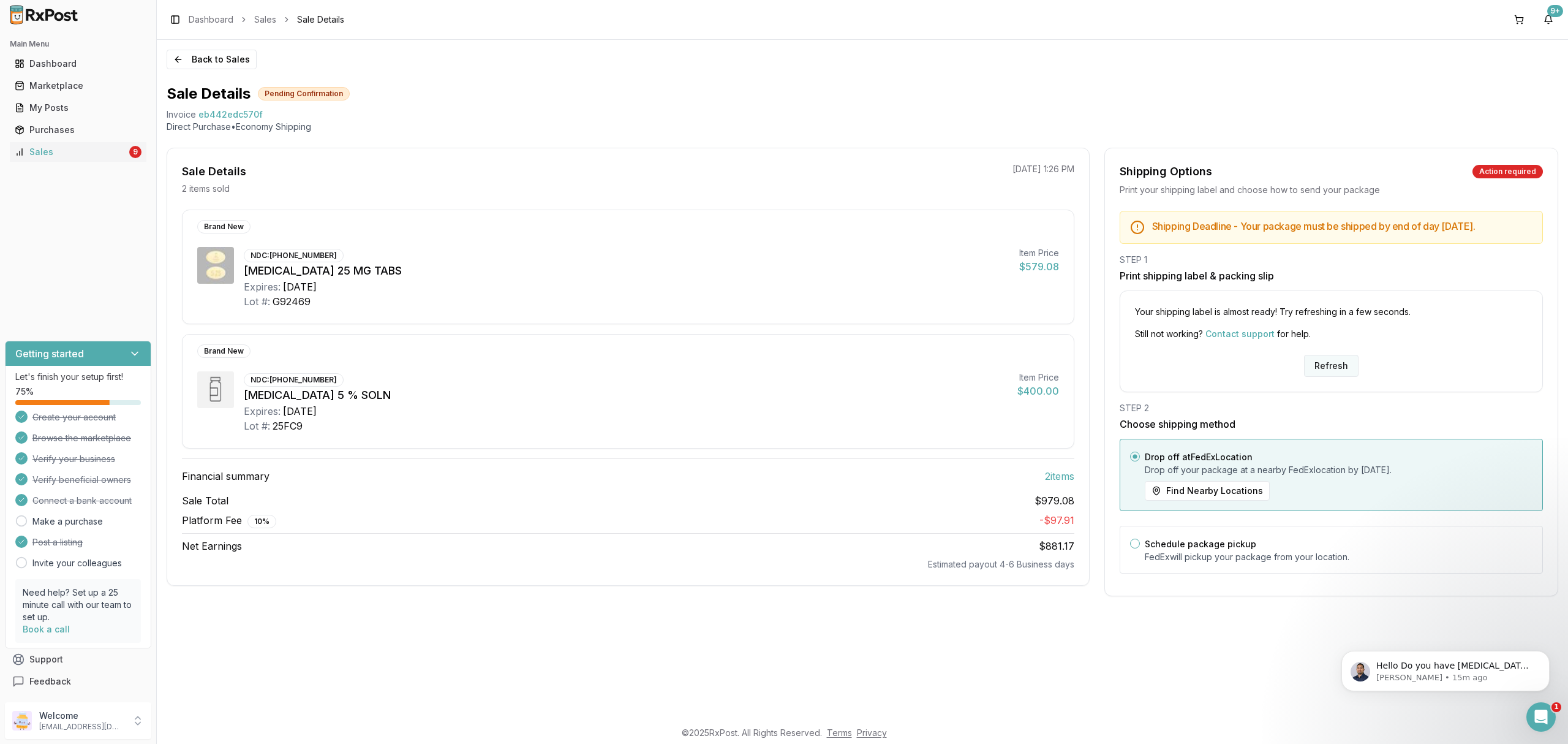
click at [1327, 376] on button "Refresh" at bounding box center [1331, 366] width 55 height 22
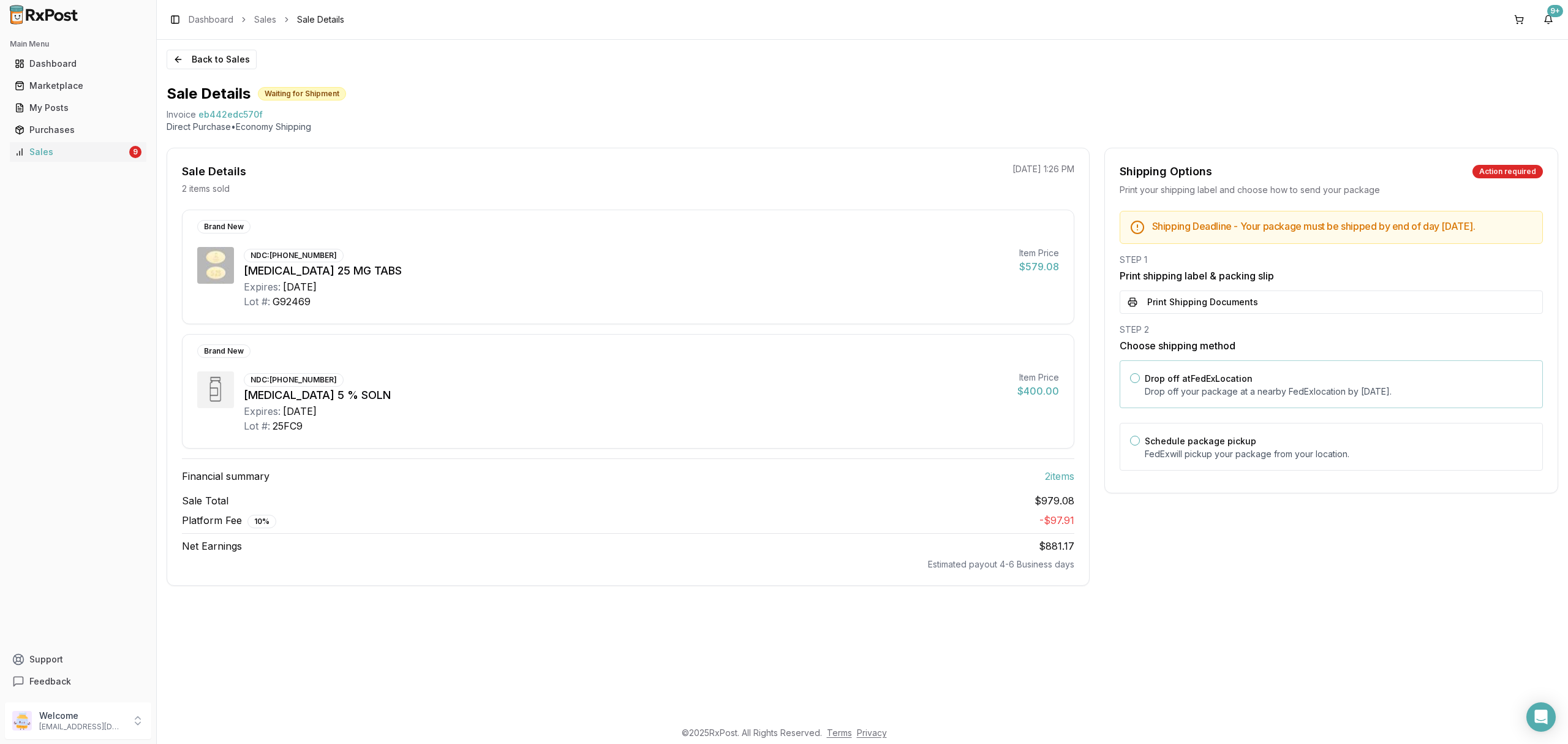
click at [1216, 398] on p "Drop off your package at a nearby FedEx location by October 14, 2025 ." at bounding box center [1338, 391] width 387 height 13
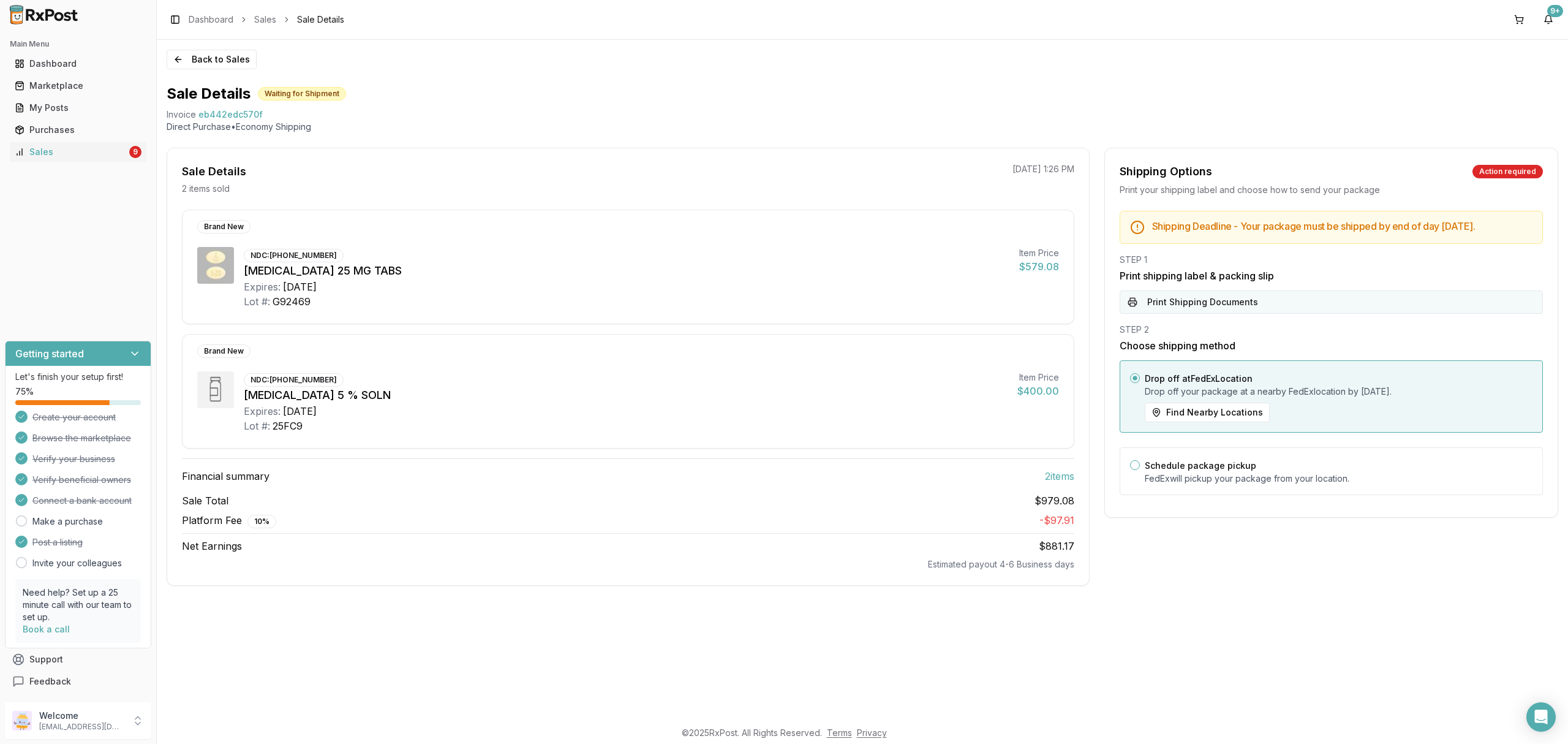
click at [1231, 309] on button "Print Shipping Documents" at bounding box center [1331, 302] width 423 height 23
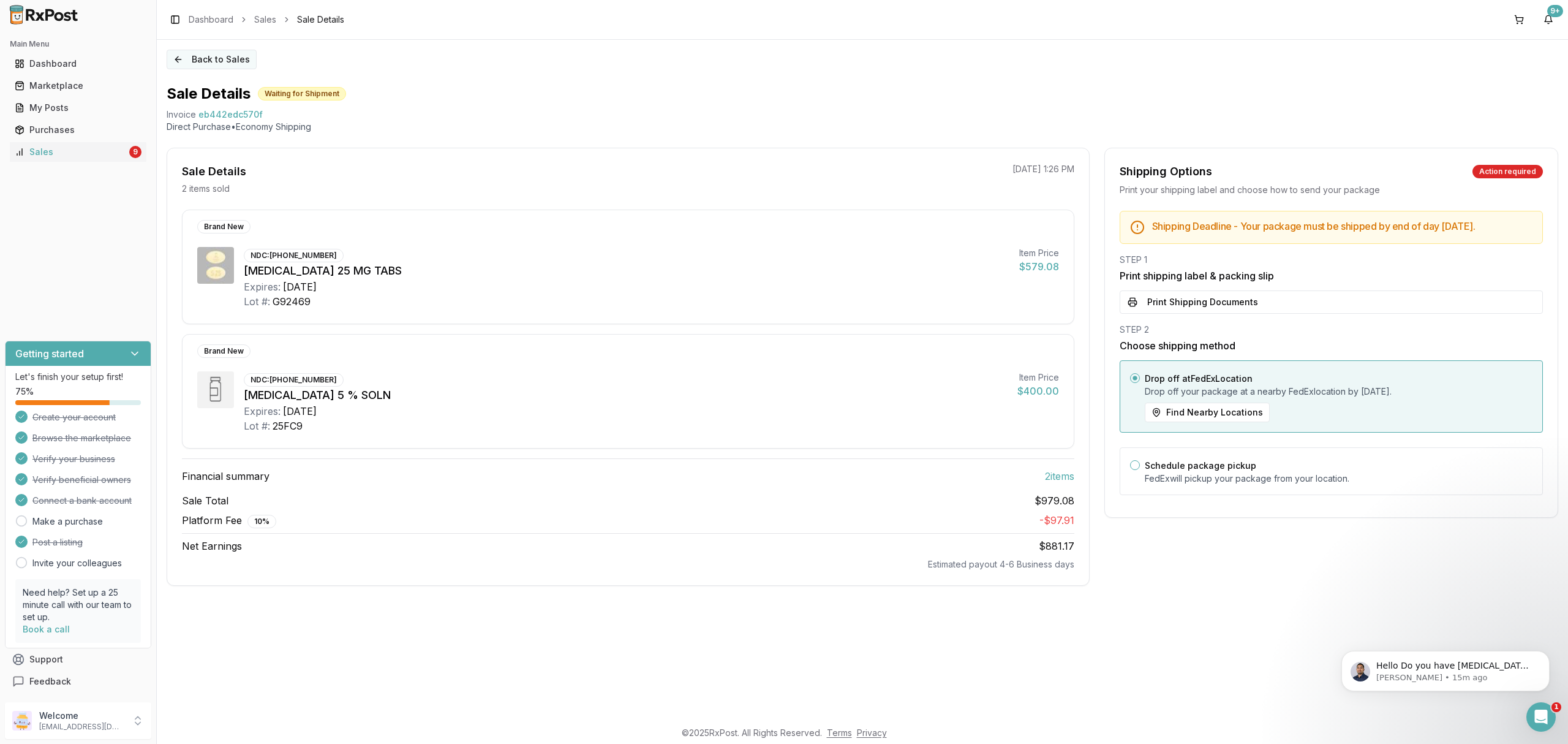
click at [213, 65] on button "Back to Sales" at bounding box center [211, 59] width 90 height 19
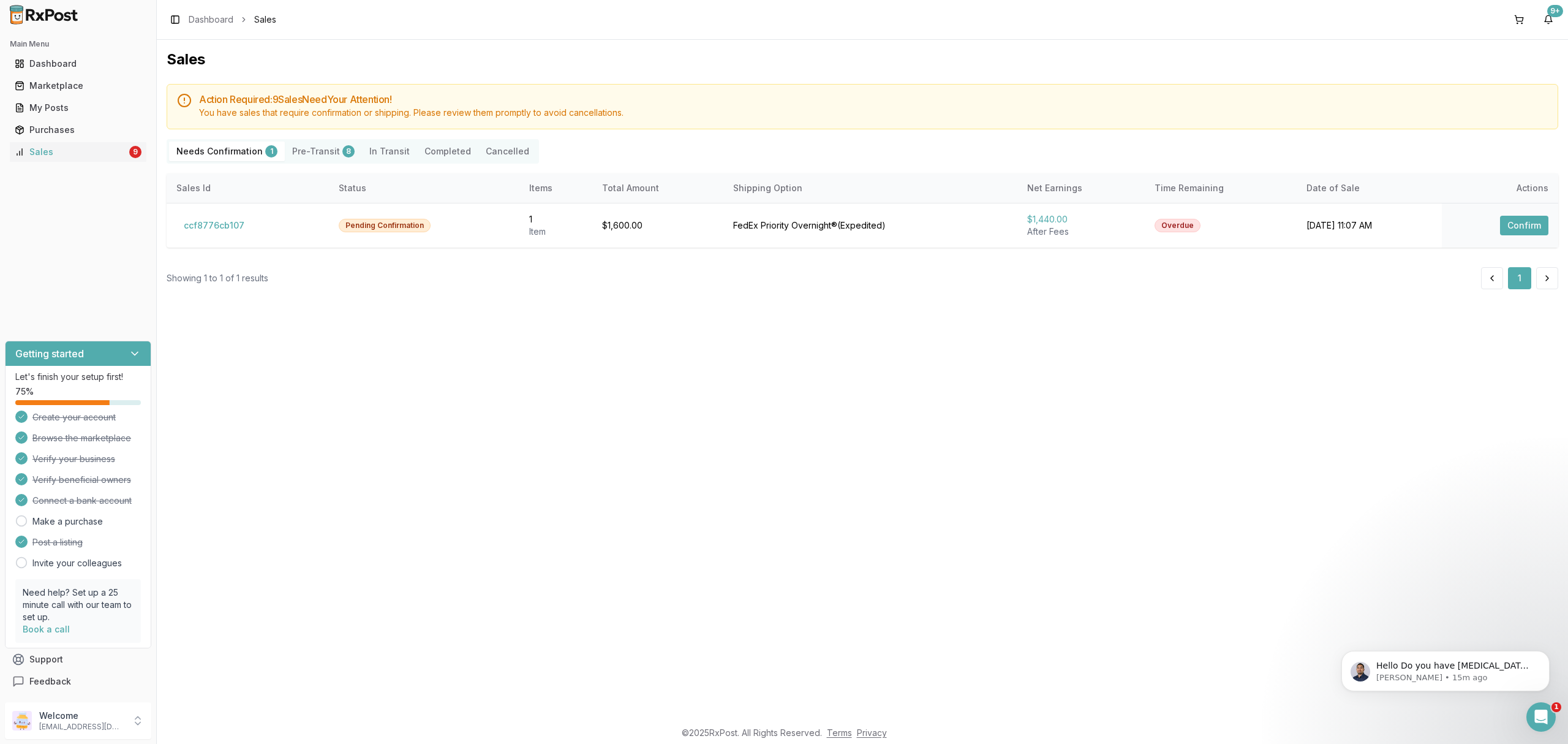
drag, startPoint x: 594, startPoint y: 434, endPoint x: 219, endPoint y: 104, distance: 499.5
click at [590, 429] on div "Sales Action Required: 9 Sale s Need Your Attention! You have sales that requir…" at bounding box center [862, 379] width 1411 height 679
